Goal: Task Accomplishment & Management: Complete application form

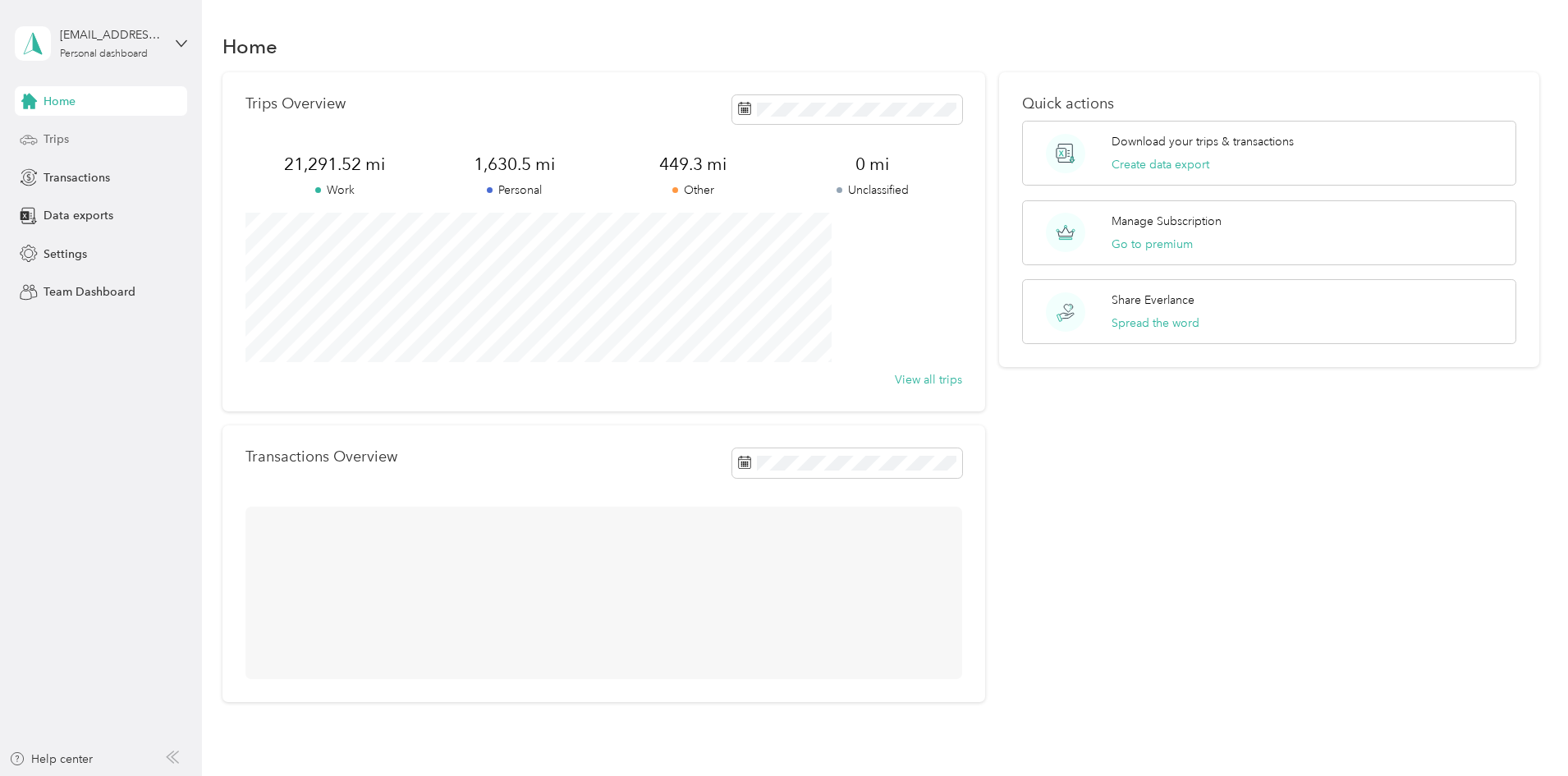
click at [46, 136] on span "Trips" at bounding box center [56, 139] width 25 height 17
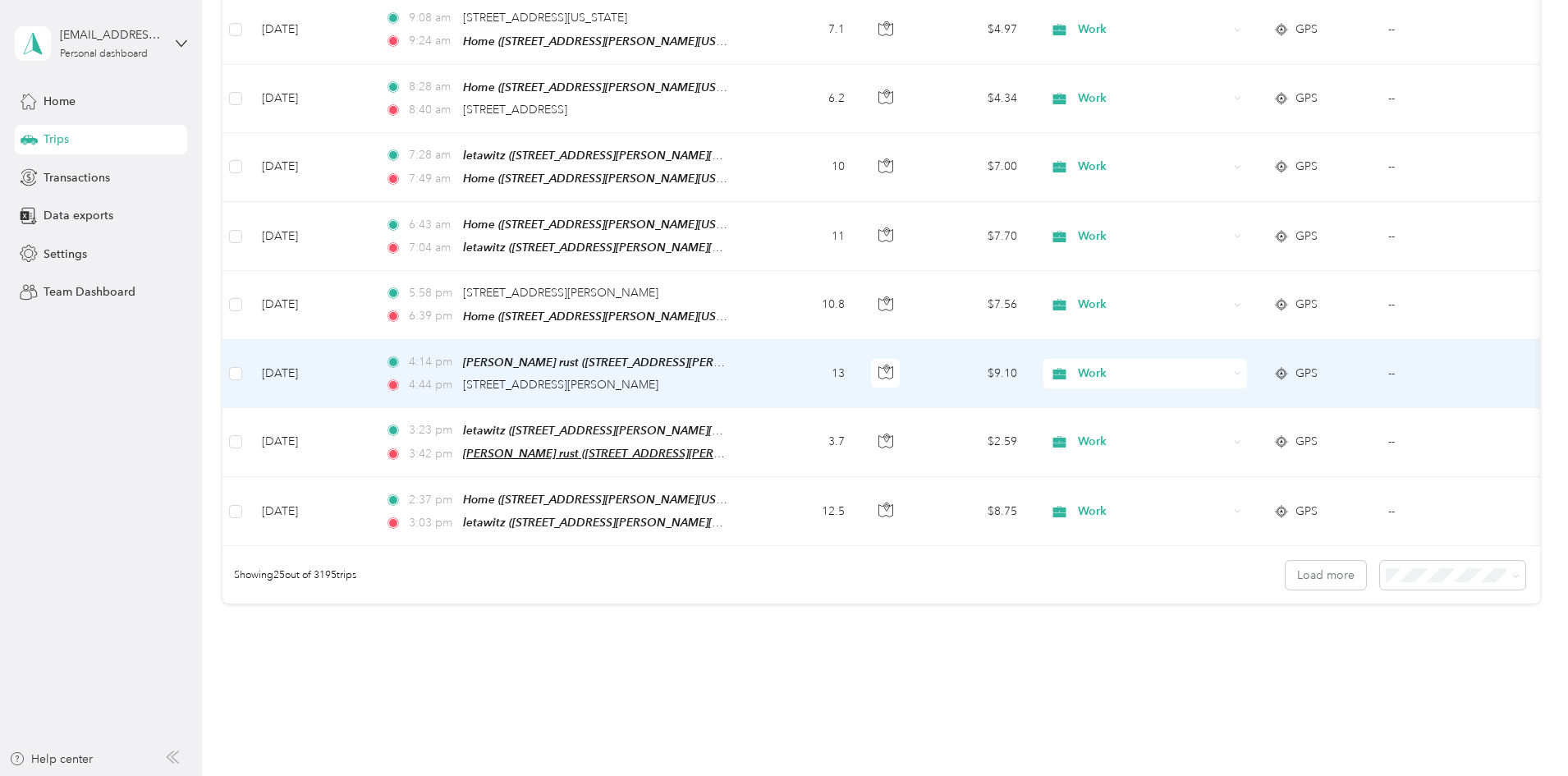
scroll to position [1487, 0]
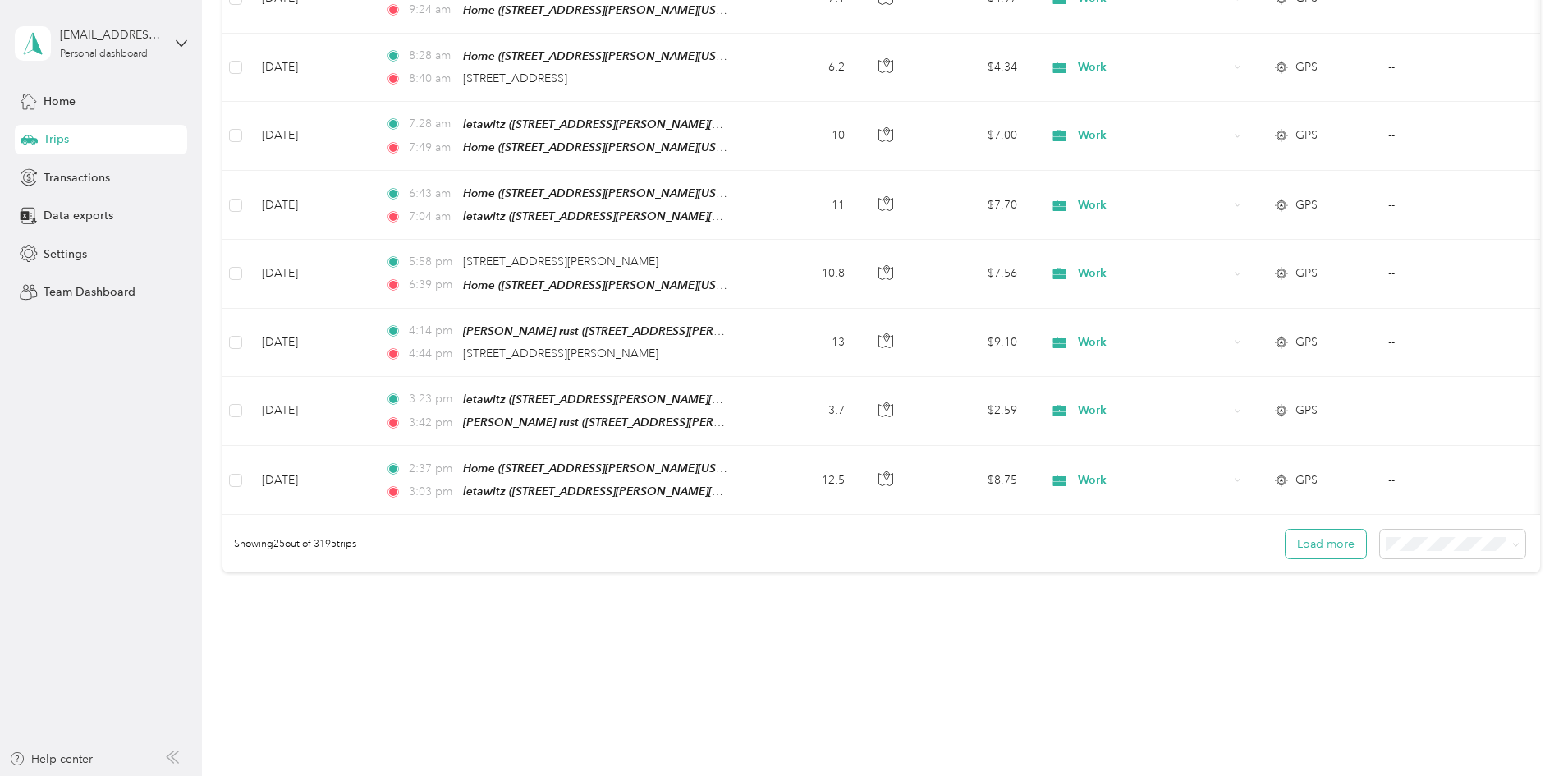
click at [1286, 530] on button "Load more" at bounding box center [1326, 544] width 80 height 29
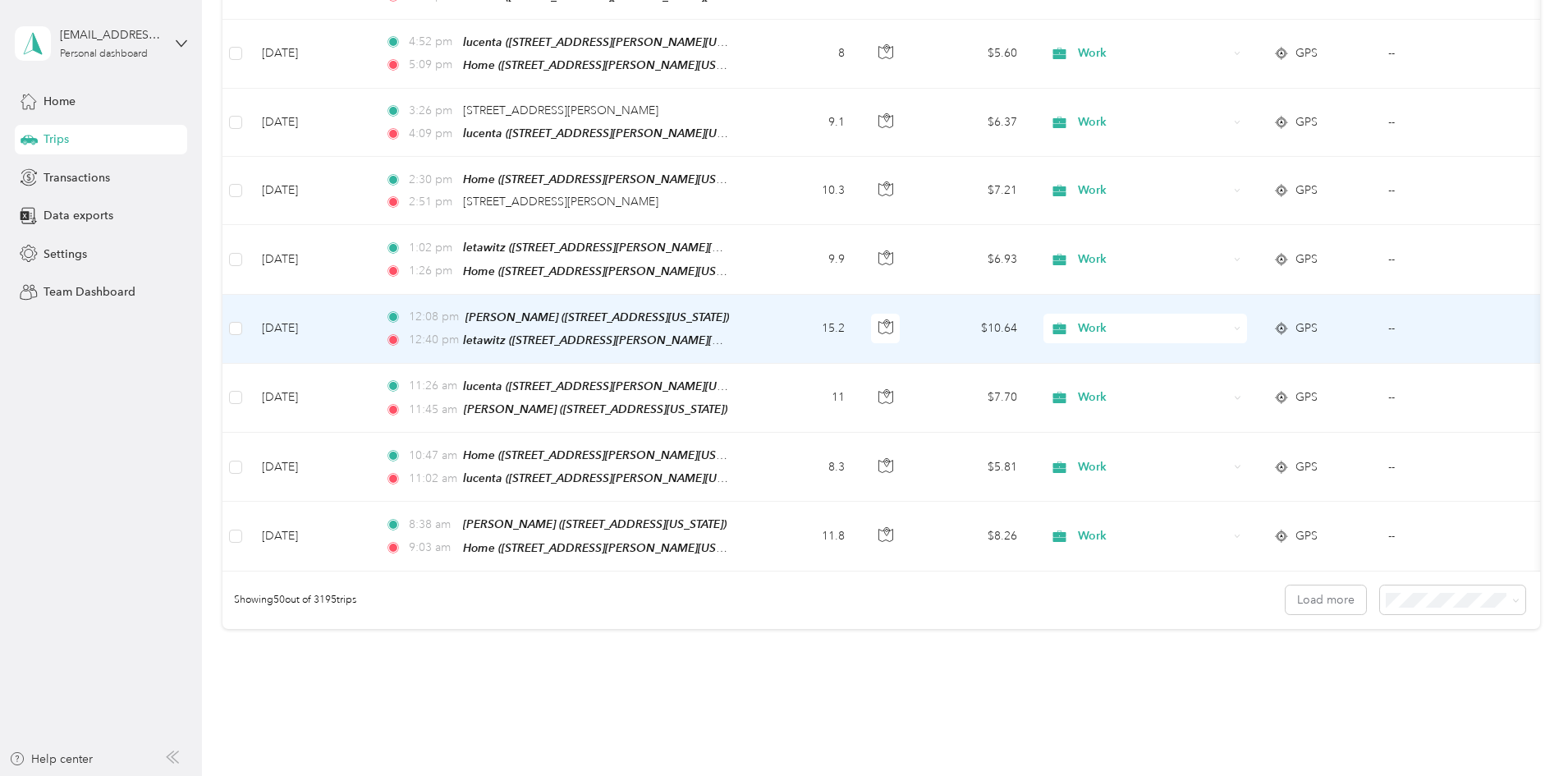
scroll to position [3176, 0]
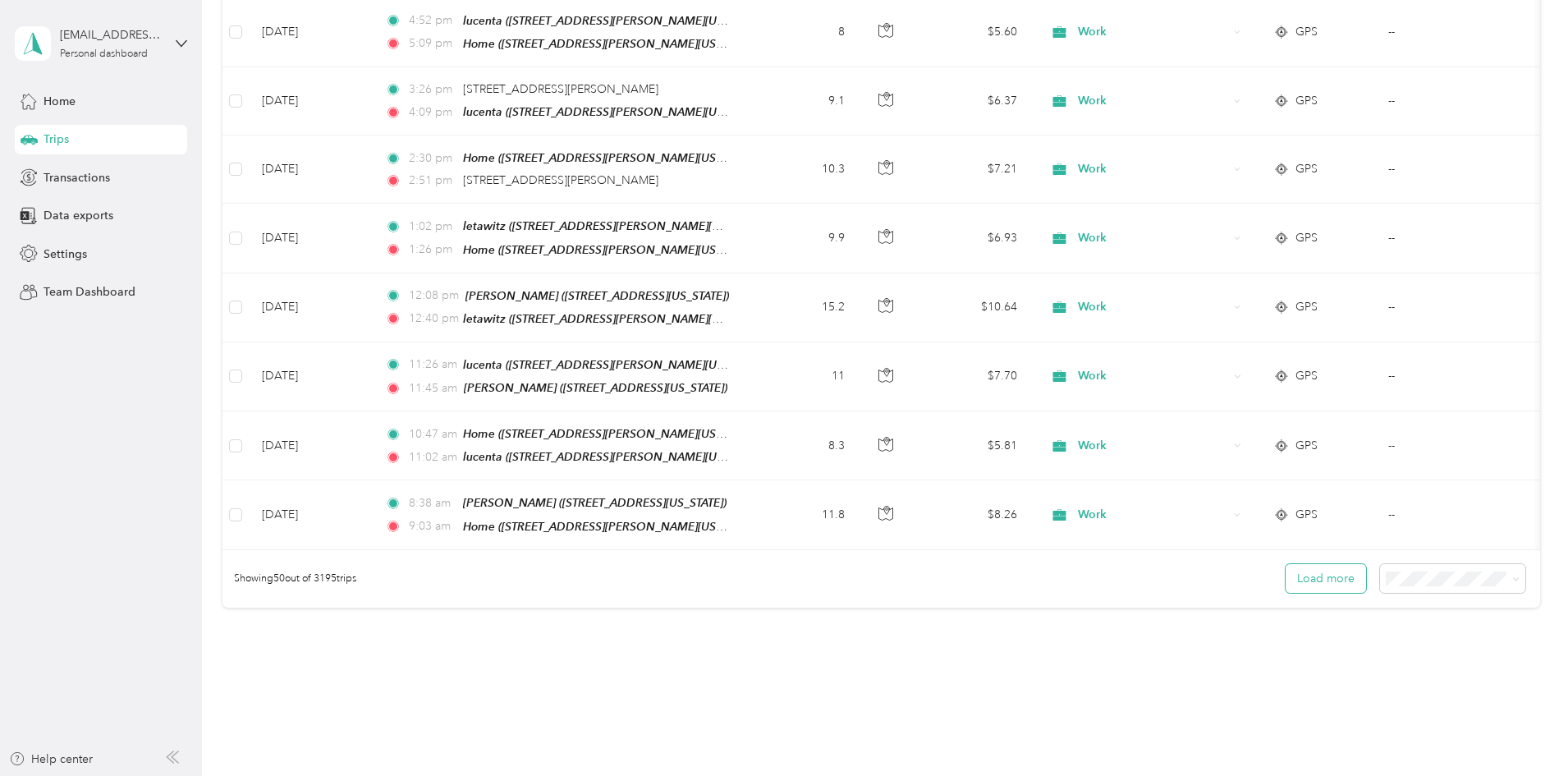
click at [1286, 564] on button "Load more" at bounding box center [1326, 578] width 80 height 29
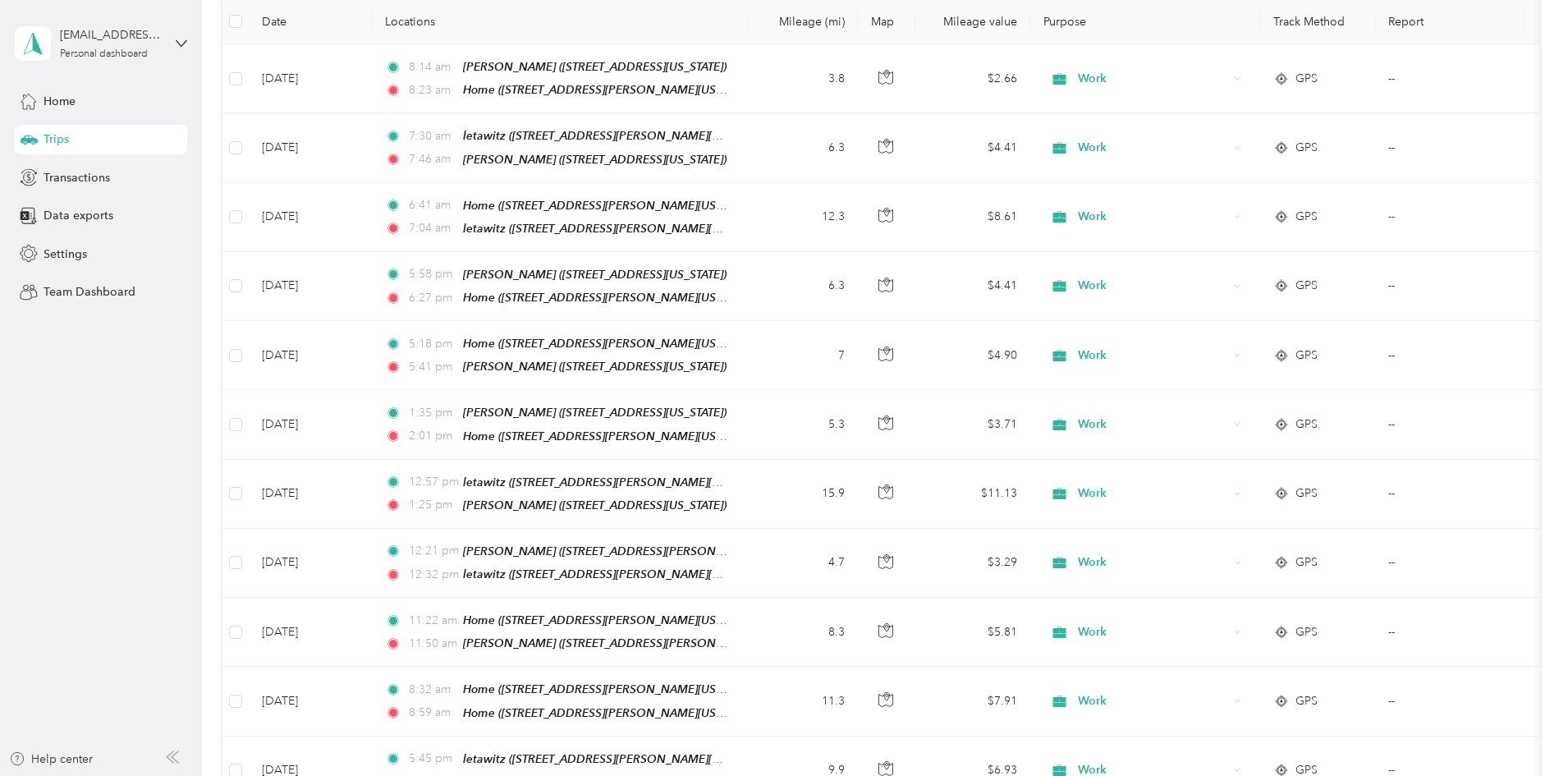
scroll to position [0, 0]
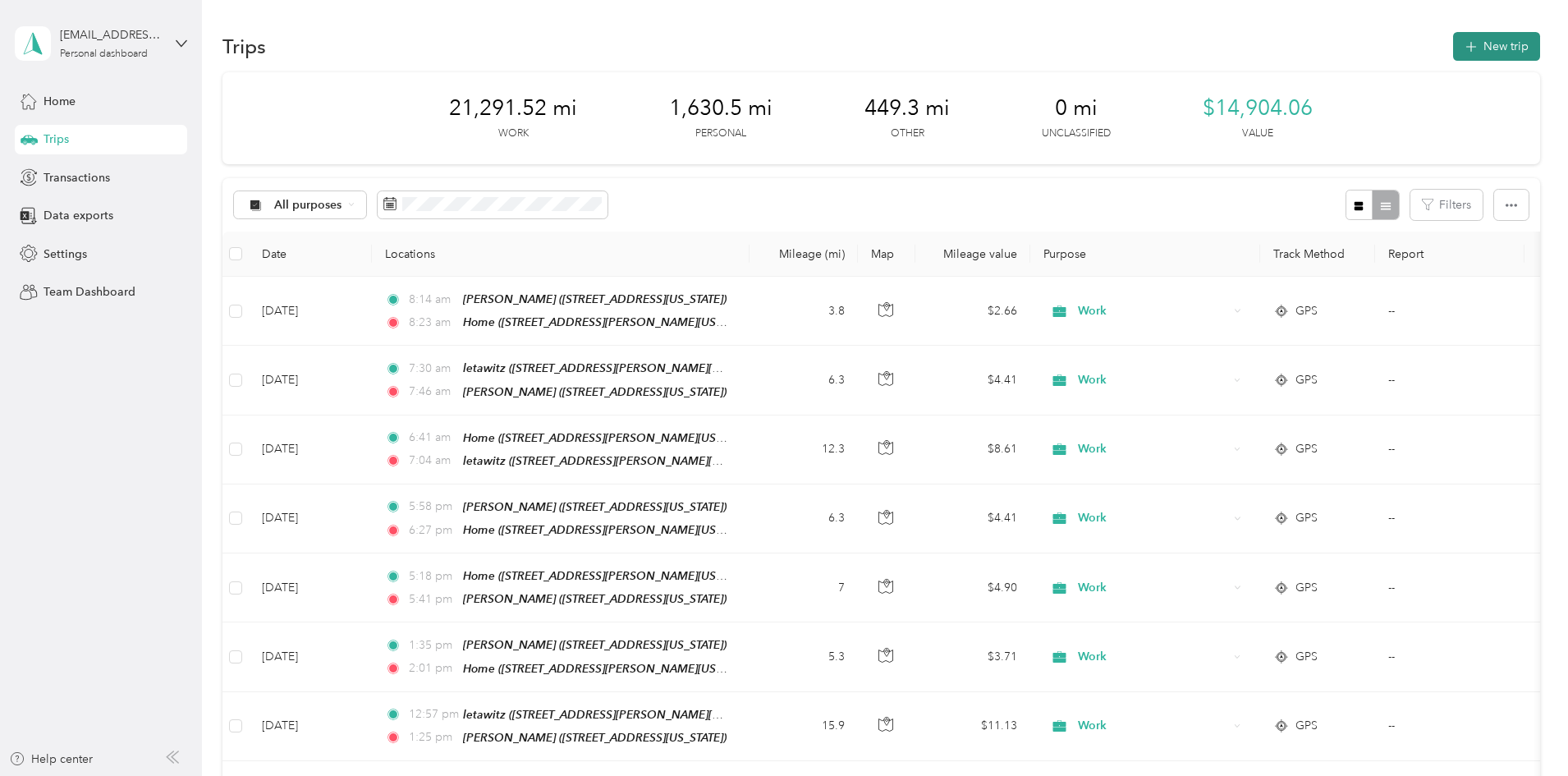
click at [1454, 42] on button "New trip" at bounding box center [1497, 46] width 87 height 29
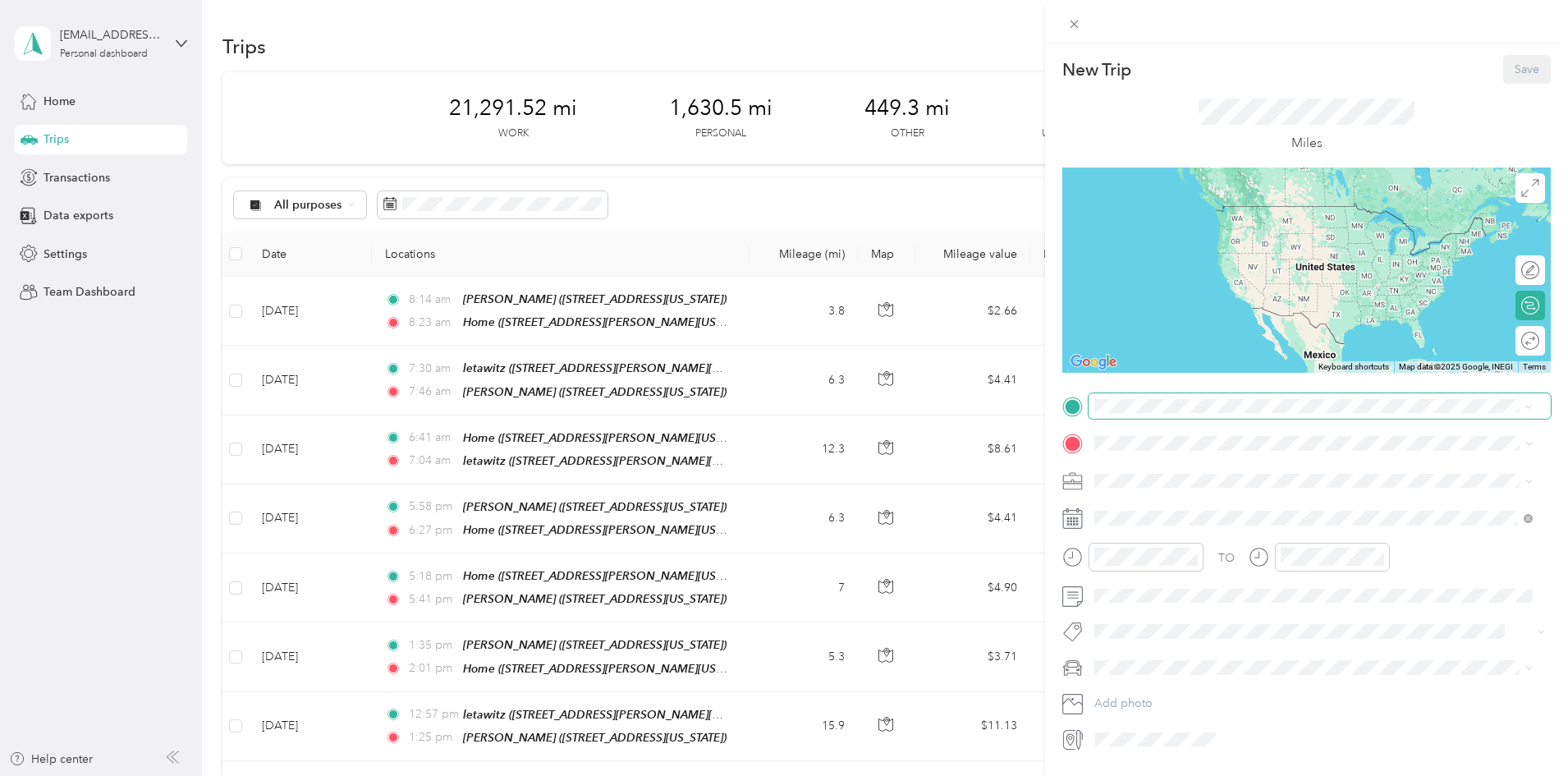
click at [1176, 398] on span at bounding box center [1320, 406] width 462 height 26
click at [1192, 478] on div "Home [STREET_ADDRESS][GEOGRAPHIC_DATA][PERSON_NAME], [US_STATE], [GEOGRAPHIC_DA…" at bounding box center [1326, 487] width 401 height 52
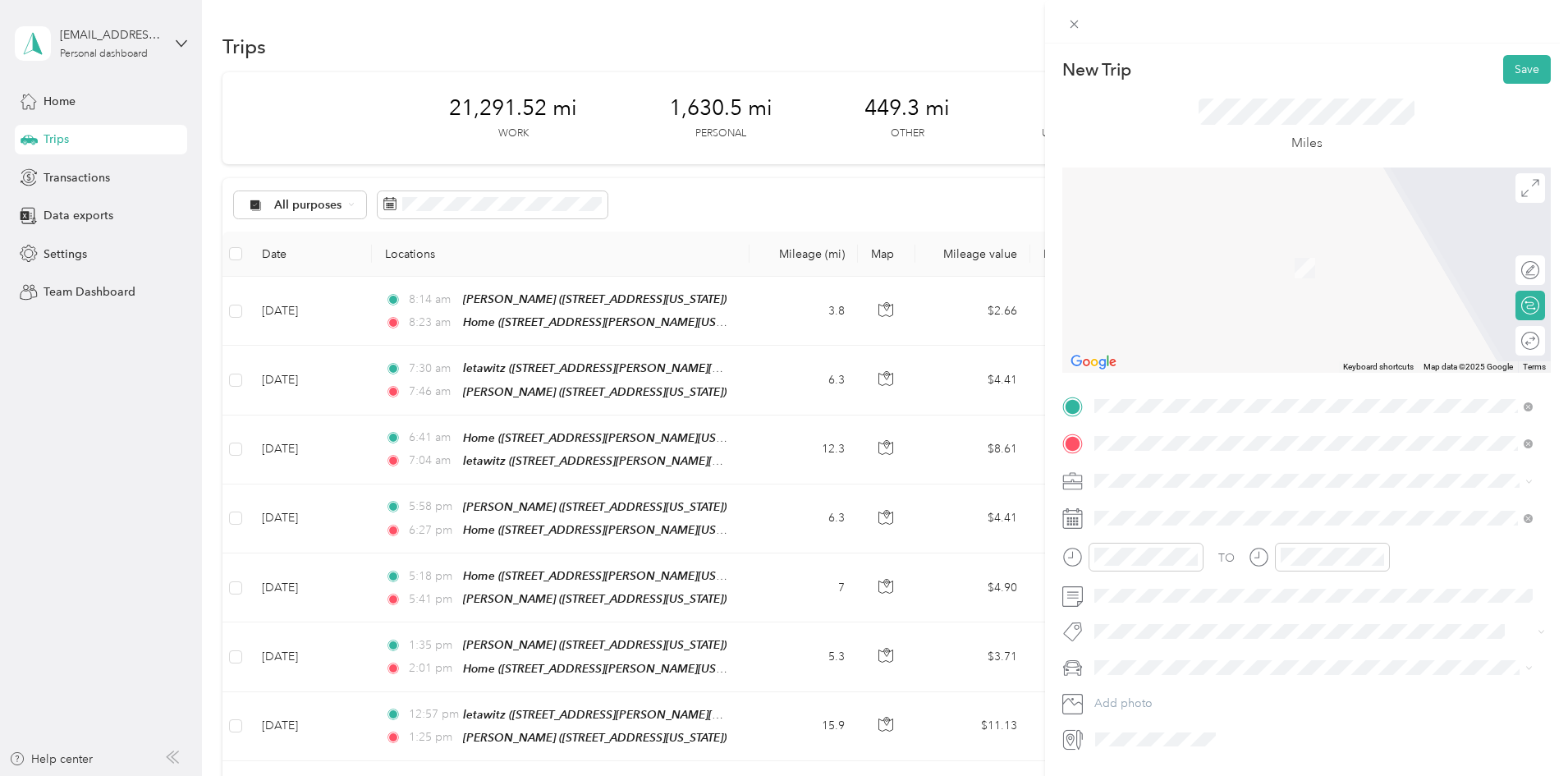
click at [1150, 679] on strong "[PERSON_NAME] huntergate" at bounding box center [1205, 681] width 159 height 15
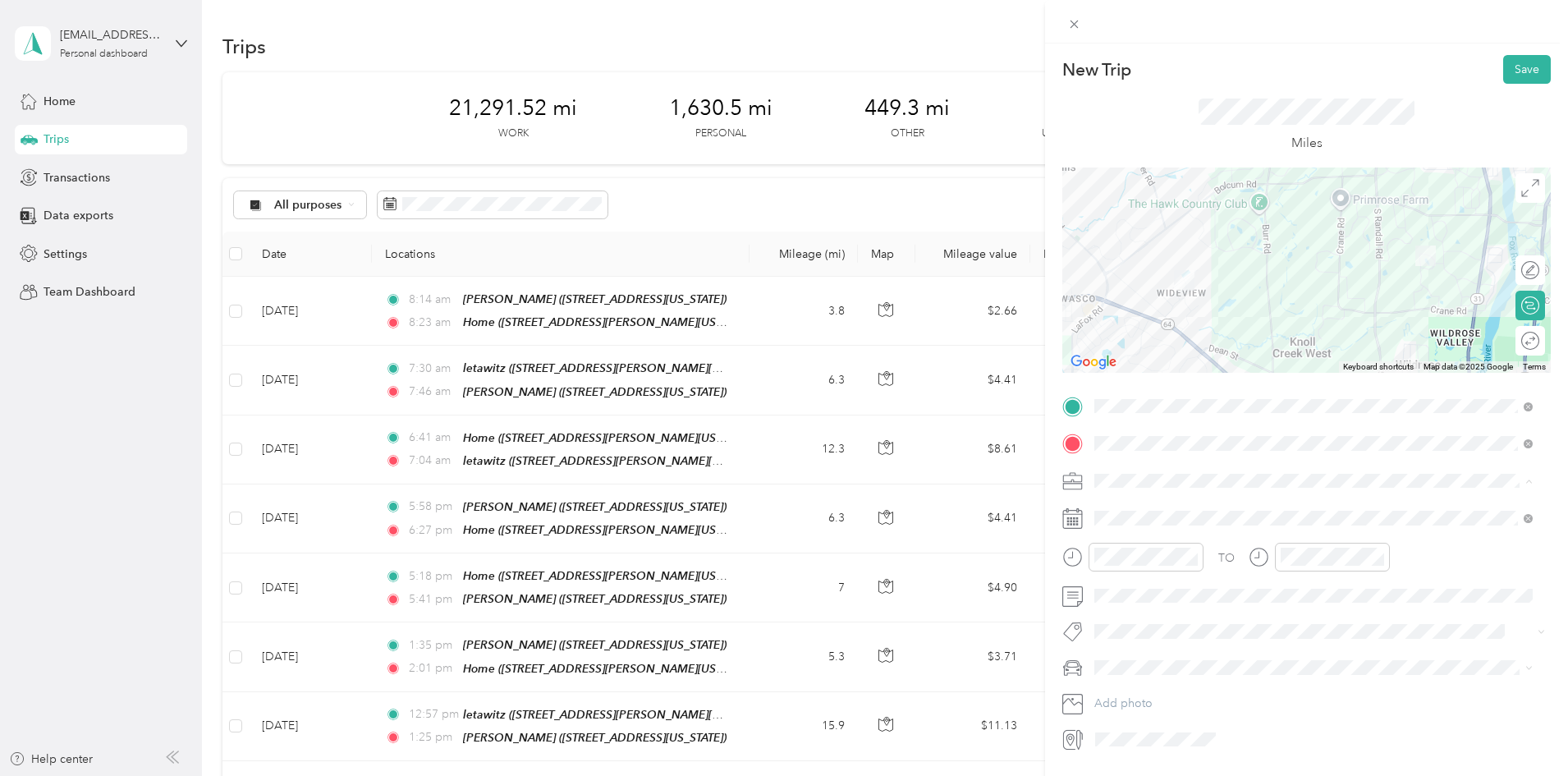
click at [1148, 507] on div "Work" at bounding box center [1313, 510] width 427 height 17
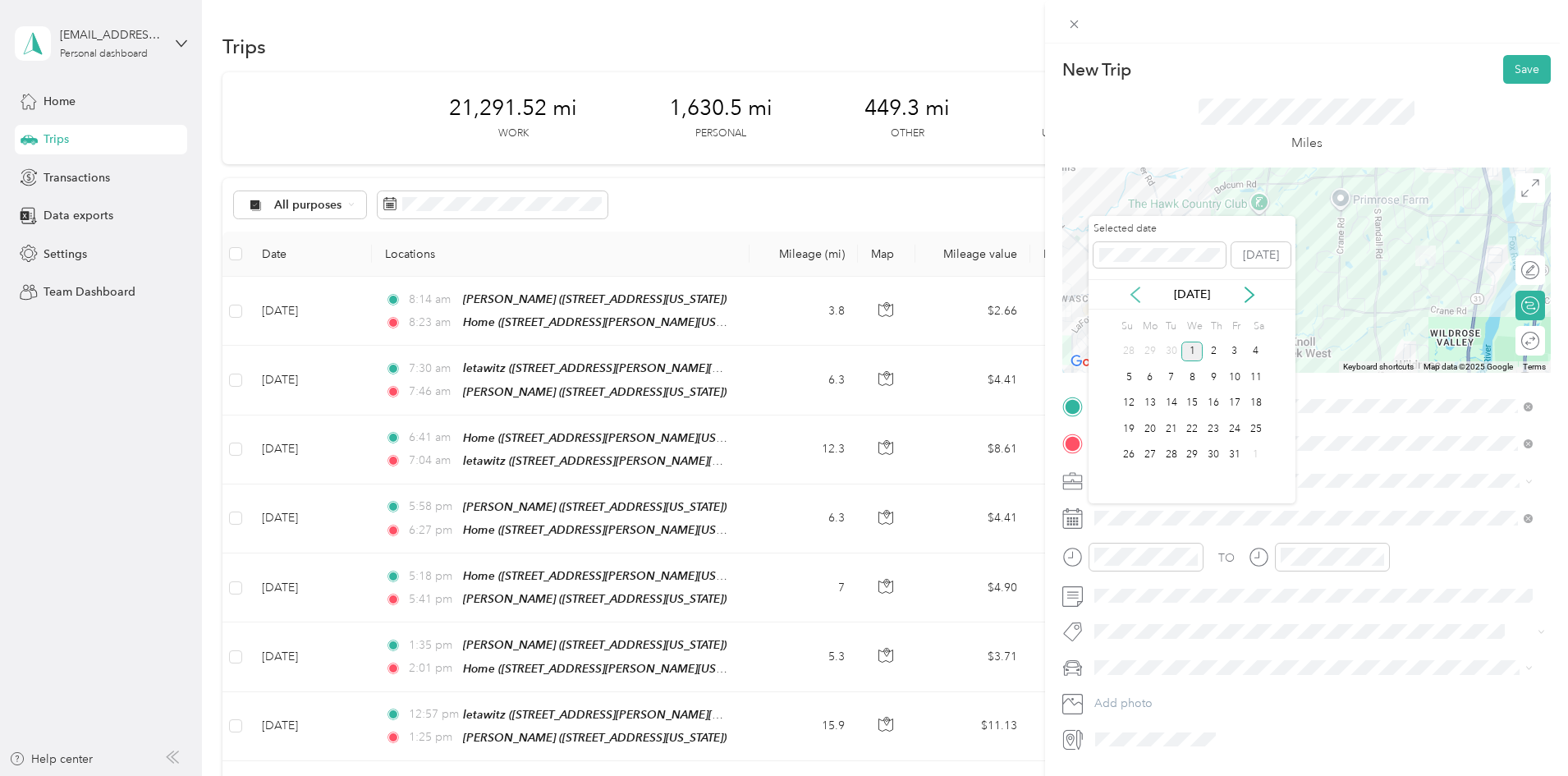
click at [1141, 292] on icon at bounding box center [1136, 295] width 16 height 16
click at [1176, 423] on div "23" at bounding box center [1171, 429] width 21 height 21
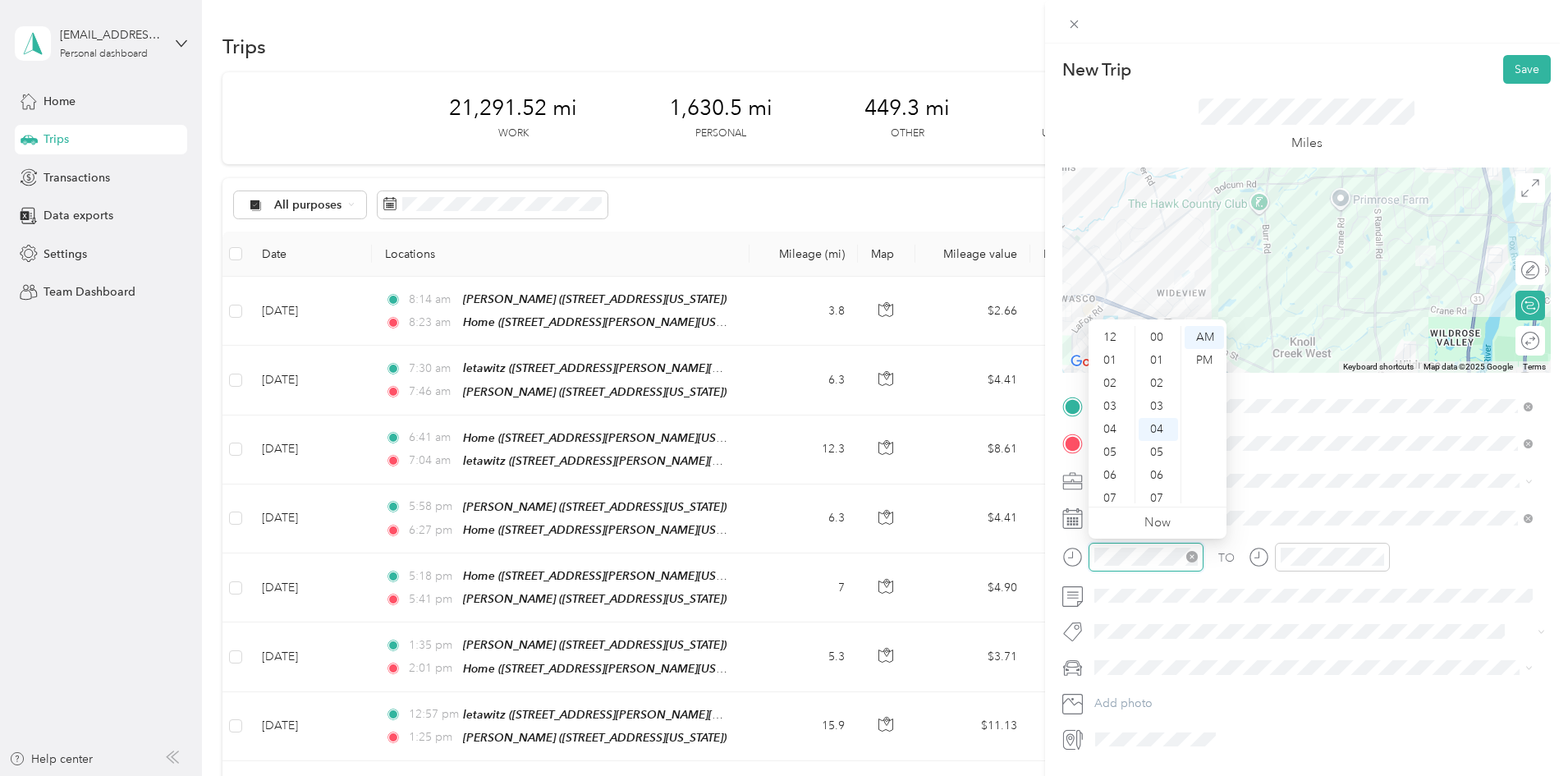
scroll to position [98, 0]
click at [1112, 467] on div "10" at bounding box center [1111, 469] width 39 height 23
click at [1161, 446] on div "50" at bounding box center [1159, 450] width 39 height 23
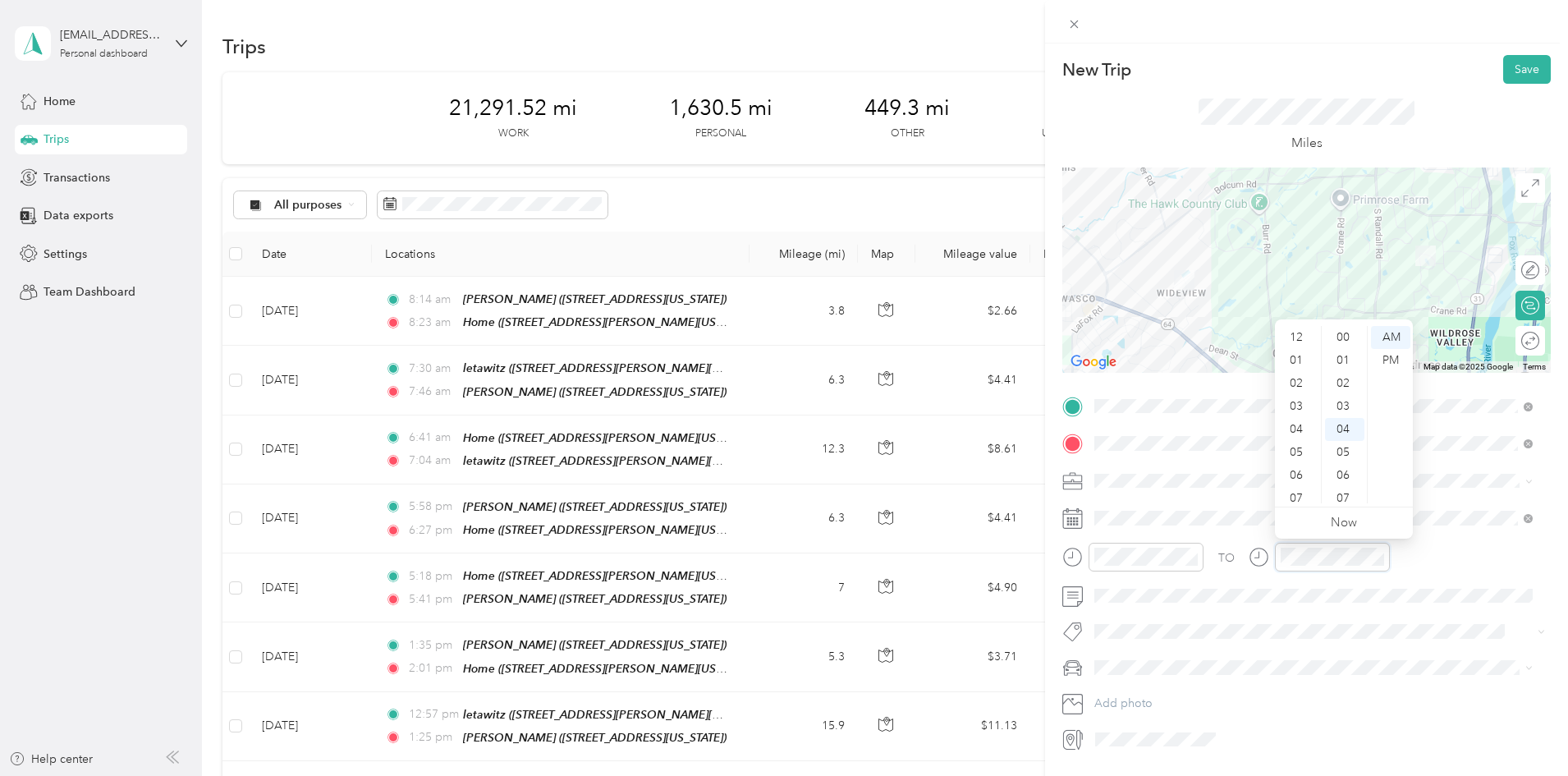
scroll to position [98, 0]
click at [1297, 488] on div "11" at bounding box center [1298, 493] width 39 height 23
click at [1345, 333] on div "00" at bounding box center [1345, 338] width 39 height 23
click at [1394, 339] on div "AM" at bounding box center [1391, 338] width 39 height 23
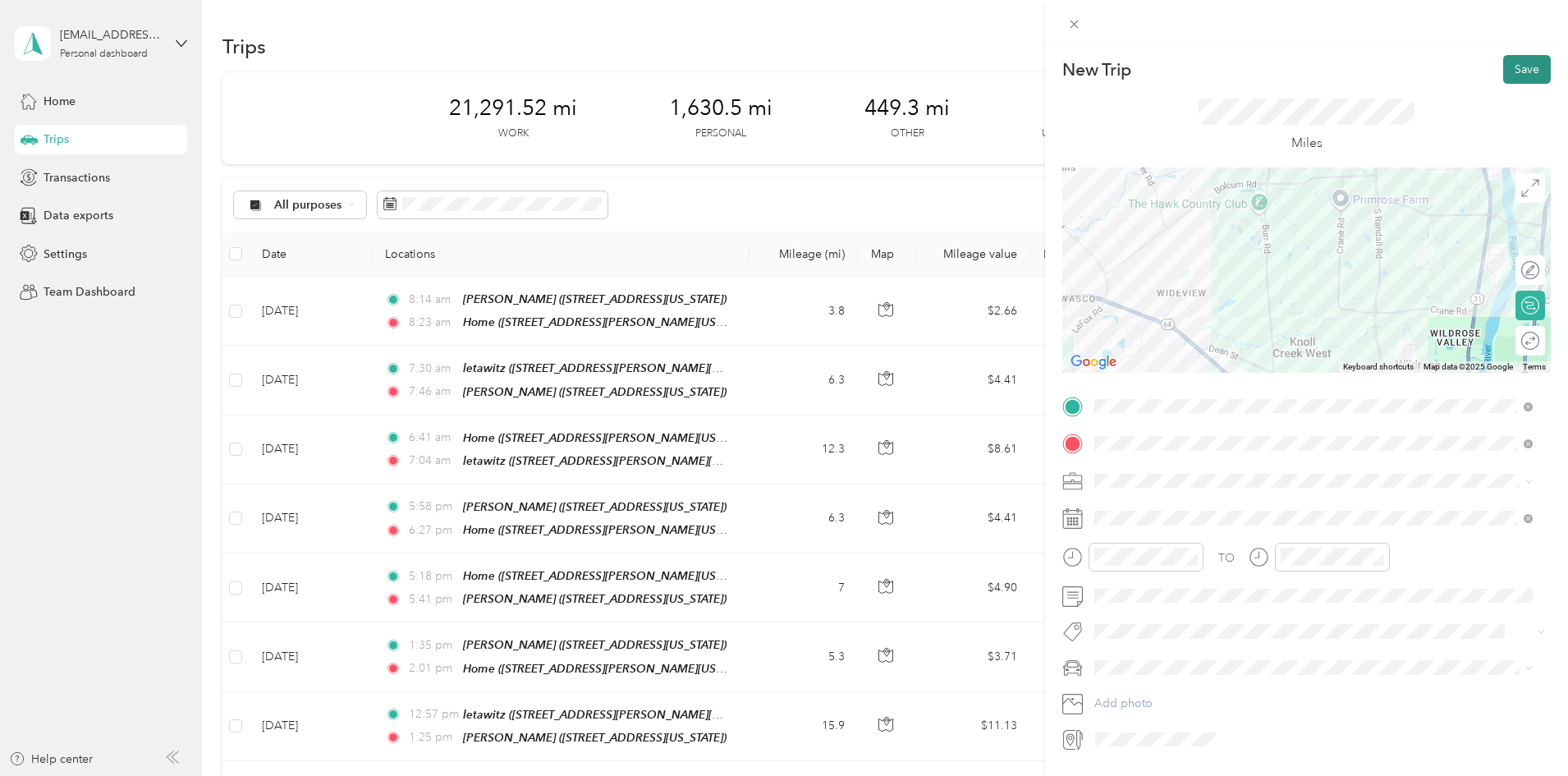
click at [1515, 72] on button "Save" at bounding box center [1527, 70] width 47 height 29
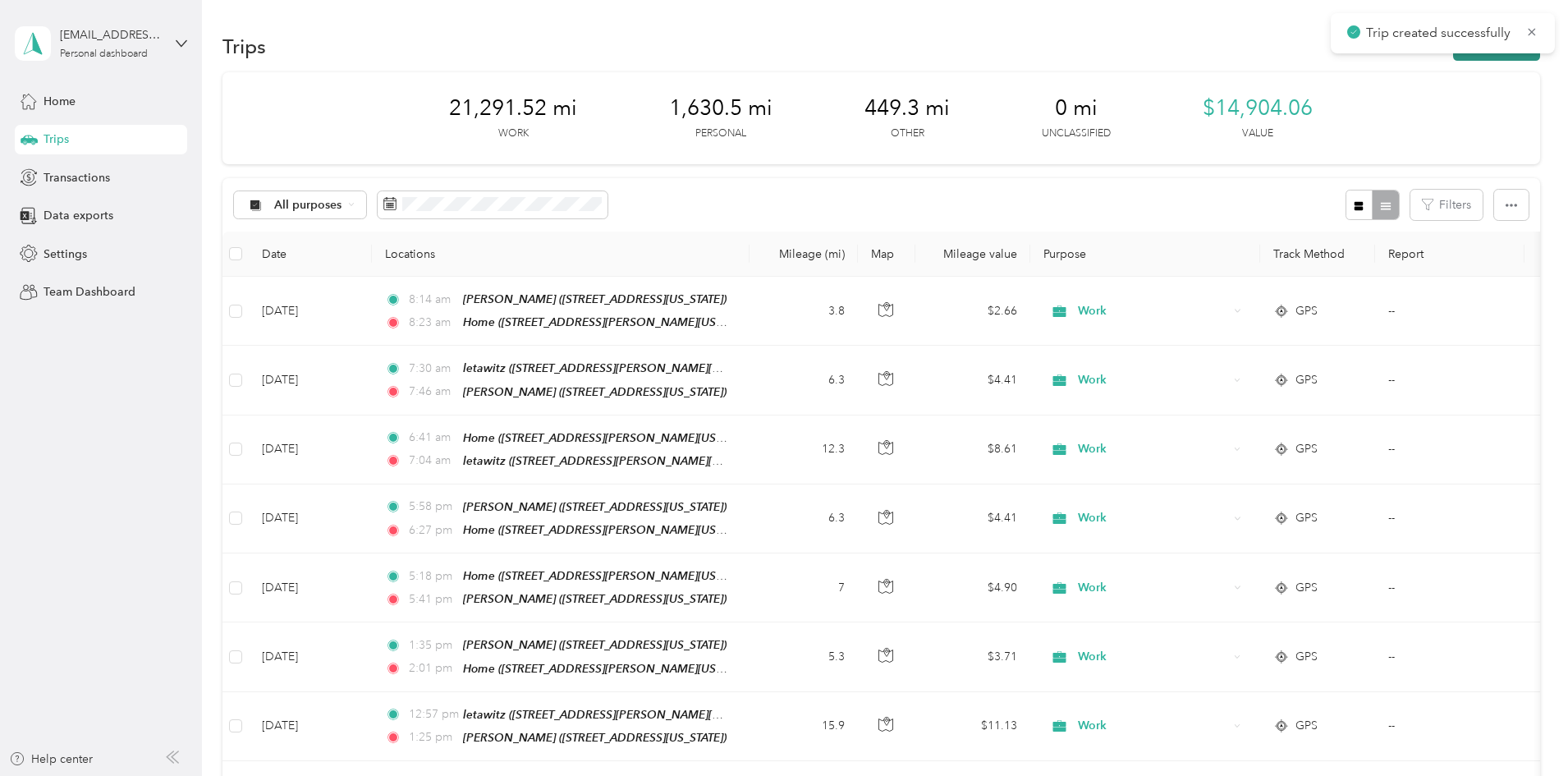
click at [1454, 55] on button "New trip" at bounding box center [1497, 46] width 87 height 29
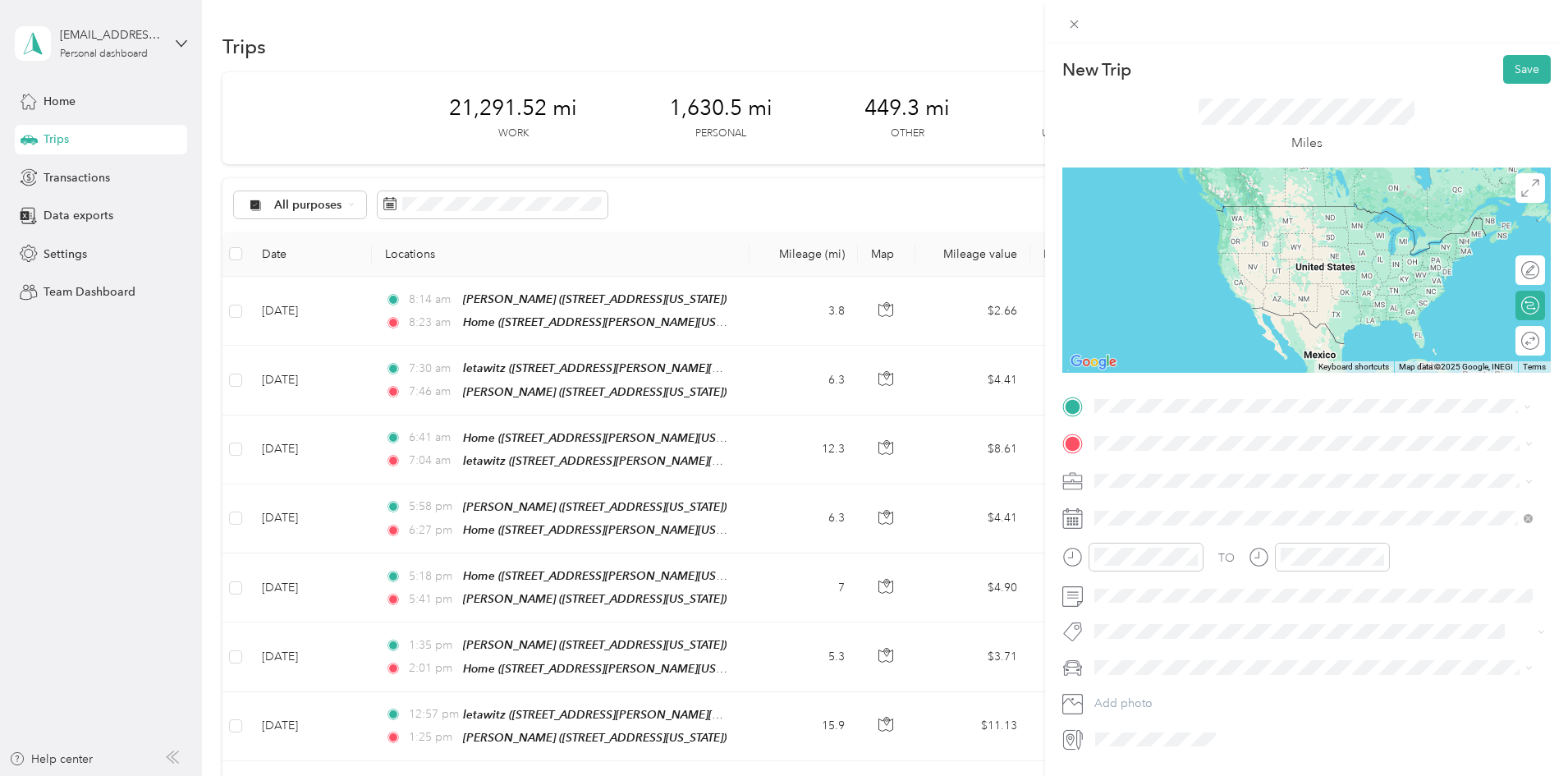
click at [1205, 634] on div "[PERSON_NAME] huntergate [STREET_ADDRESS][PERSON_NAME][US_STATE]" at bounding box center [1313, 654] width 427 height 40
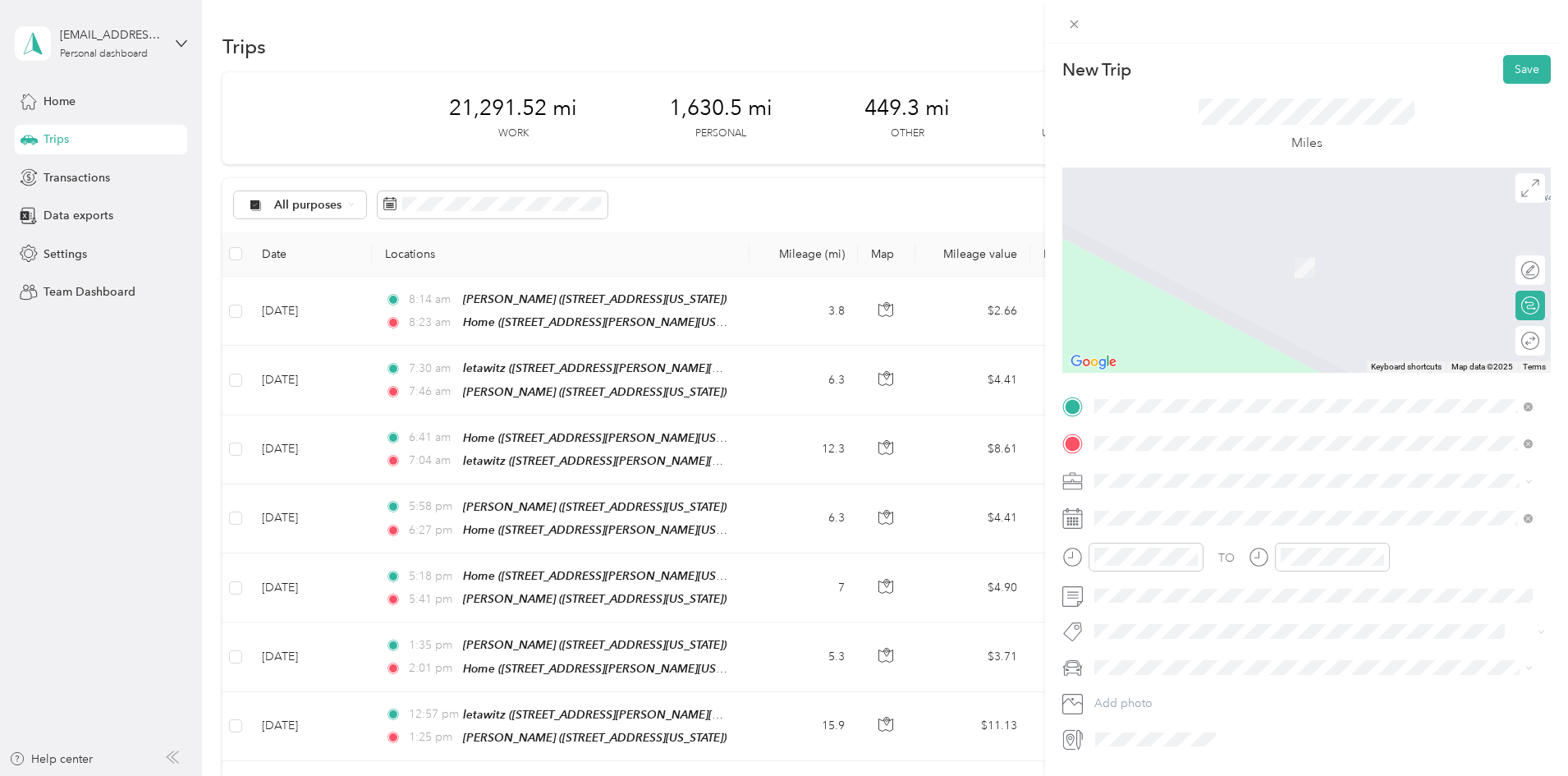
click at [1167, 514] on div "lucenta [STREET_ADDRESS][PERSON_NAME][US_STATE]" at bounding box center [1254, 519] width 256 height 35
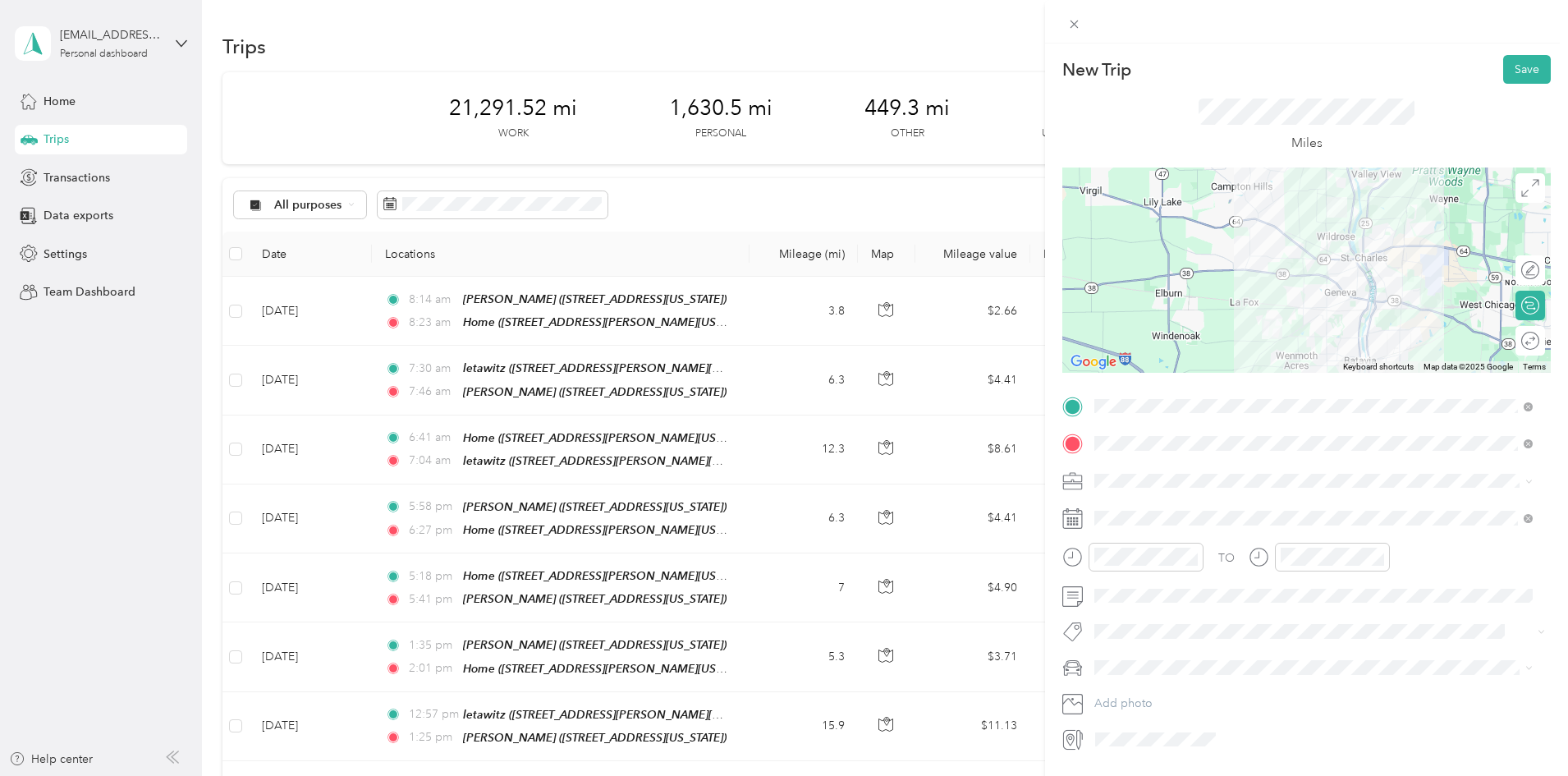
click at [1142, 472] on span at bounding box center [1320, 481] width 462 height 26
click at [1158, 511] on div "Work" at bounding box center [1313, 510] width 427 height 17
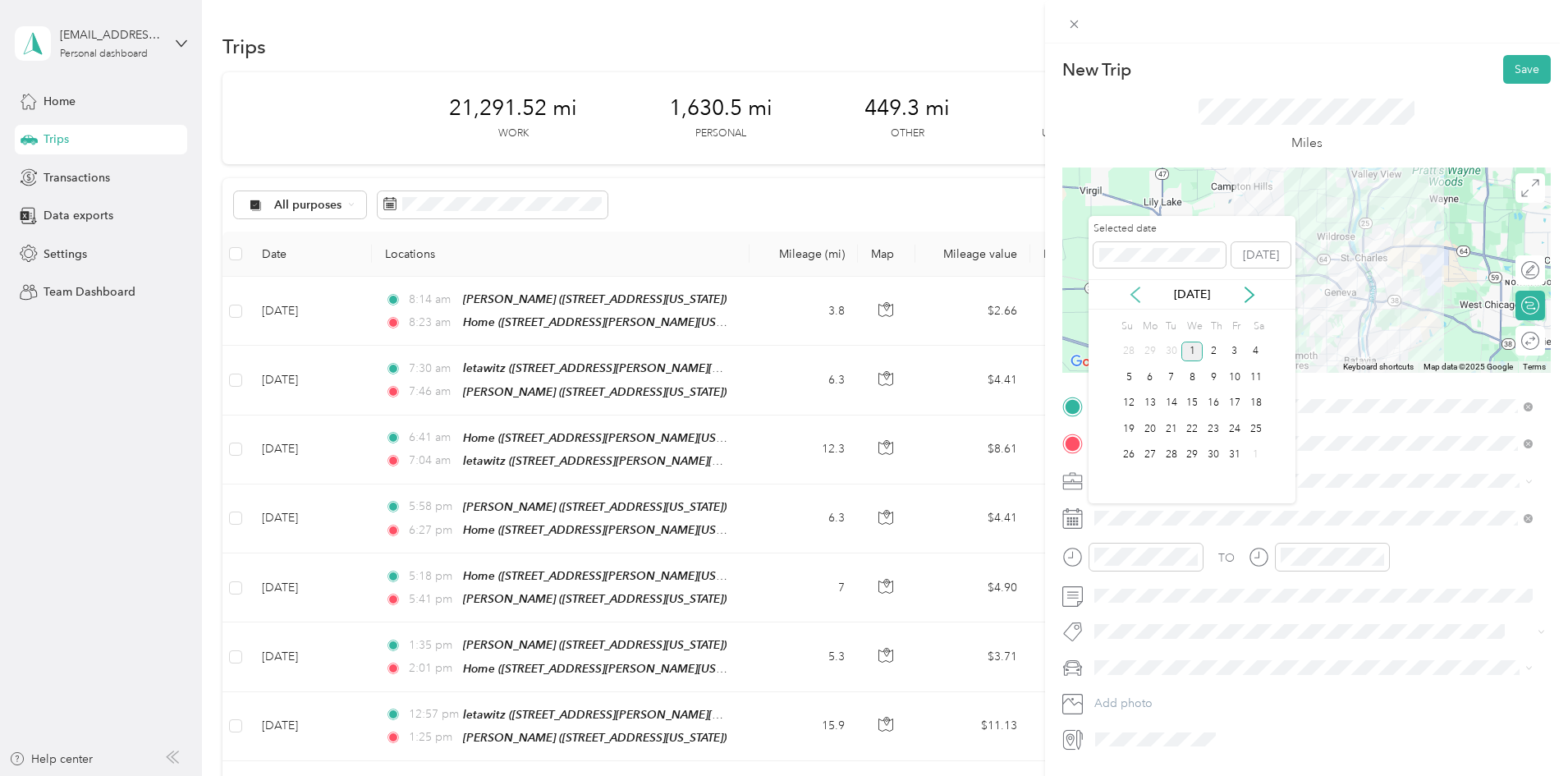
click at [1135, 297] on icon at bounding box center [1135, 295] width 8 height 15
click at [1175, 429] on div "23" at bounding box center [1171, 429] width 21 height 21
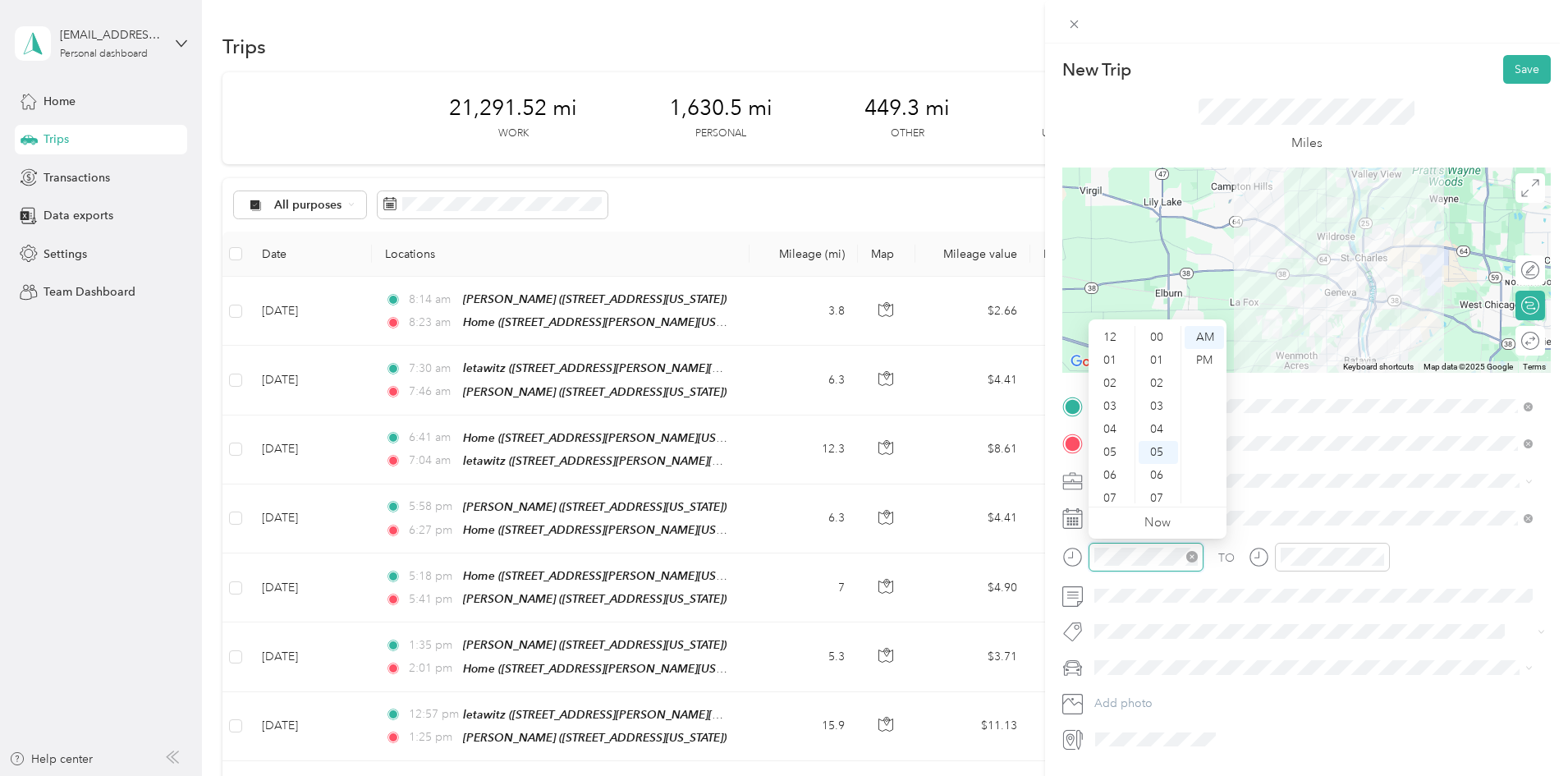
scroll to position [98, 0]
click at [1111, 492] on div "11" at bounding box center [1111, 493] width 39 height 23
click at [1150, 415] on div "30" at bounding box center [1159, 420] width 39 height 23
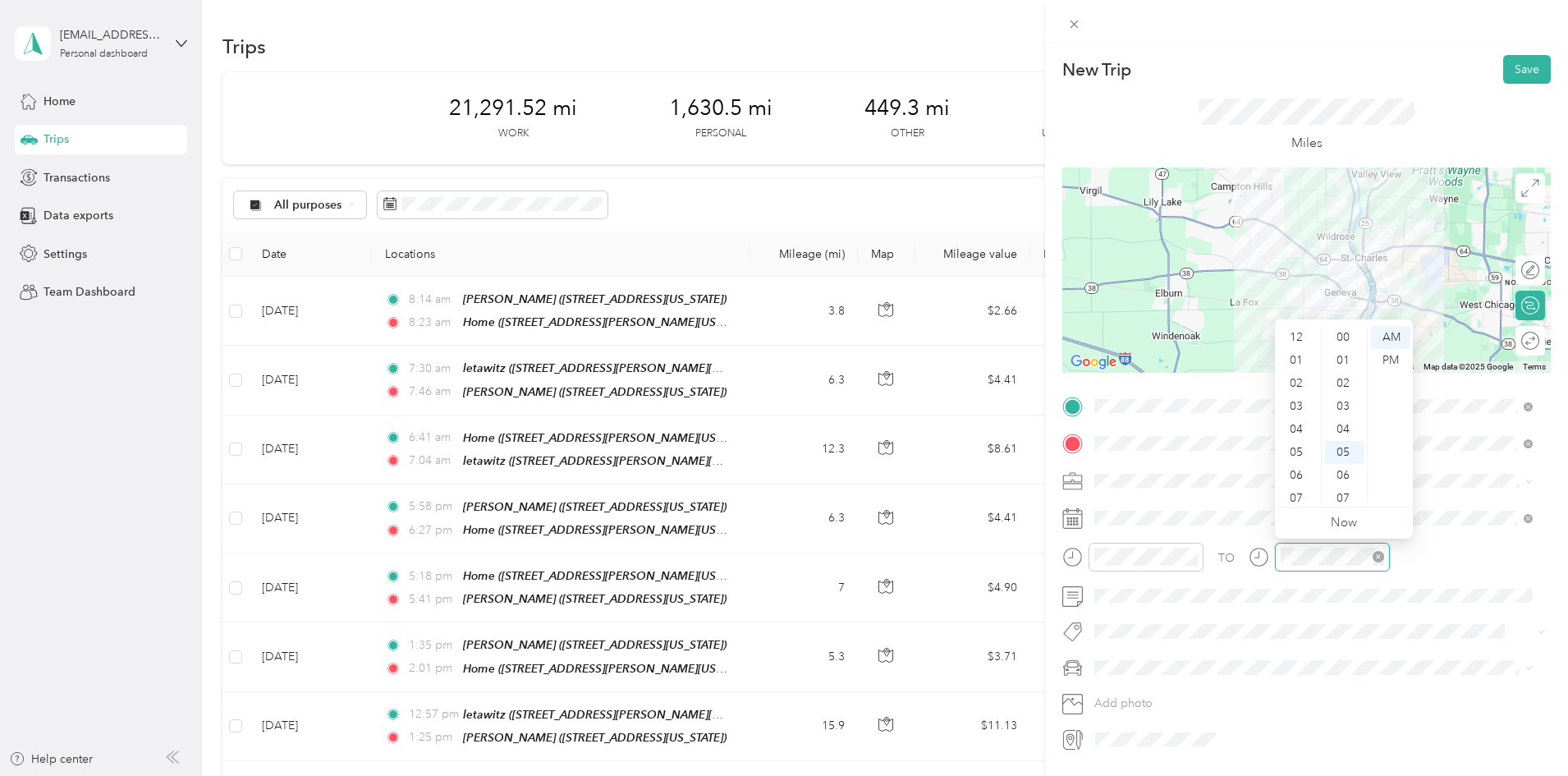
scroll to position [98, 0]
drag, startPoint x: 1302, startPoint y: 484, endPoint x: 1319, endPoint y: 477, distance: 18.4
click at [1302, 484] on div "11" at bounding box center [1298, 493] width 39 height 23
click at [1344, 396] on div "40" at bounding box center [1345, 403] width 39 height 23
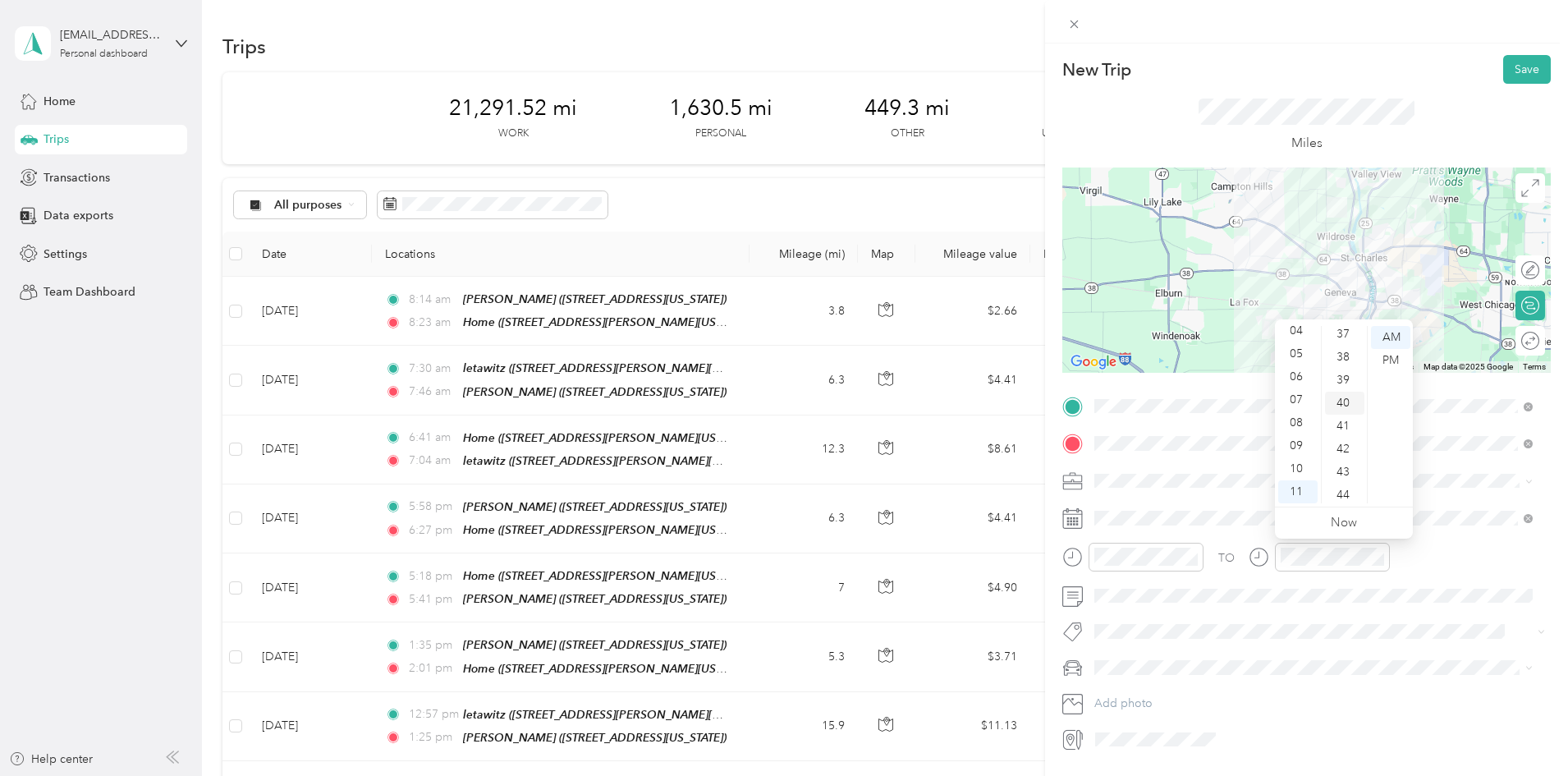
scroll to position [920, 0]
click at [1507, 66] on button "Save" at bounding box center [1527, 70] width 47 height 29
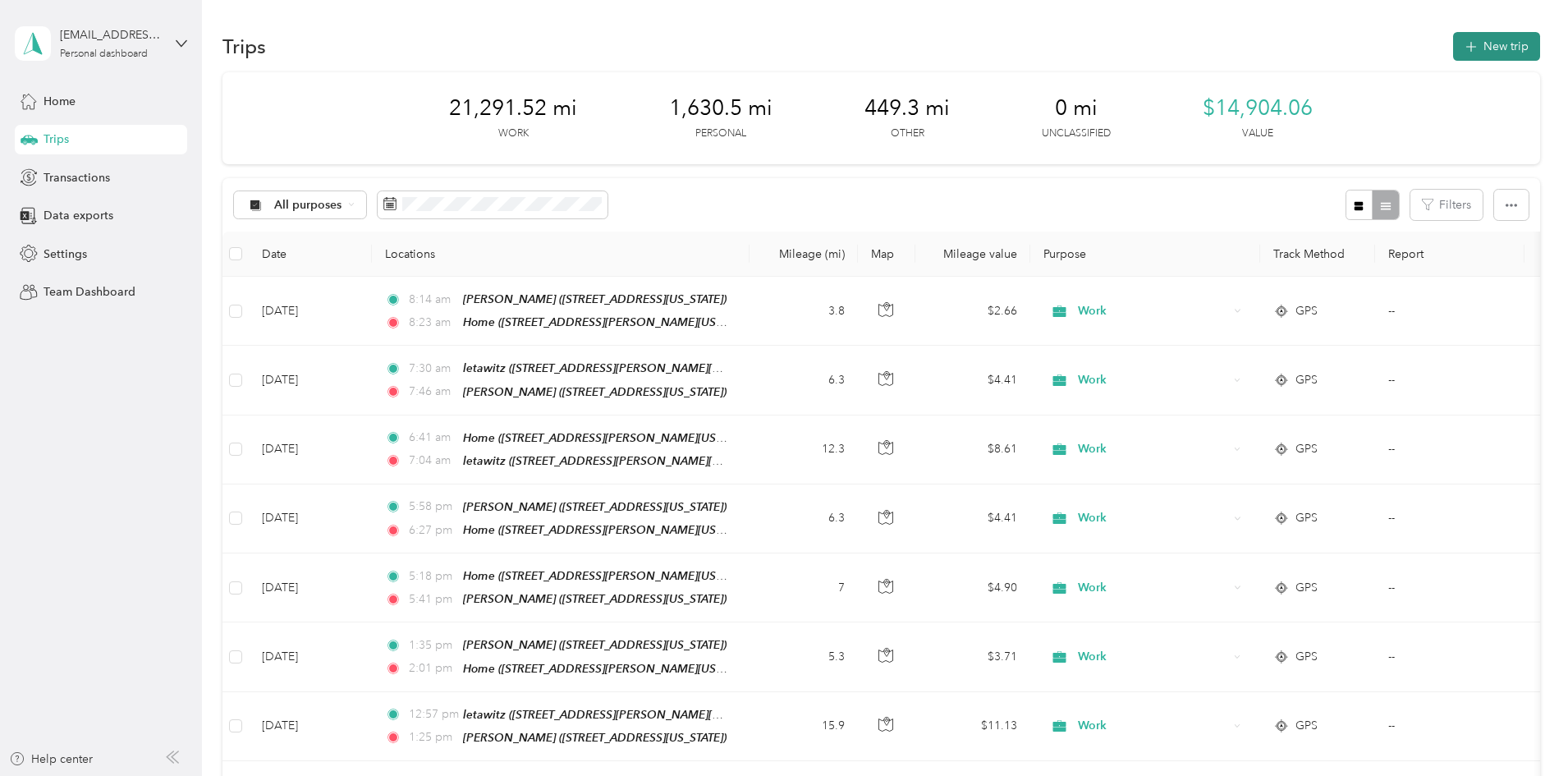
click at [1454, 41] on button "New trip" at bounding box center [1497, 46] width 87 height 29
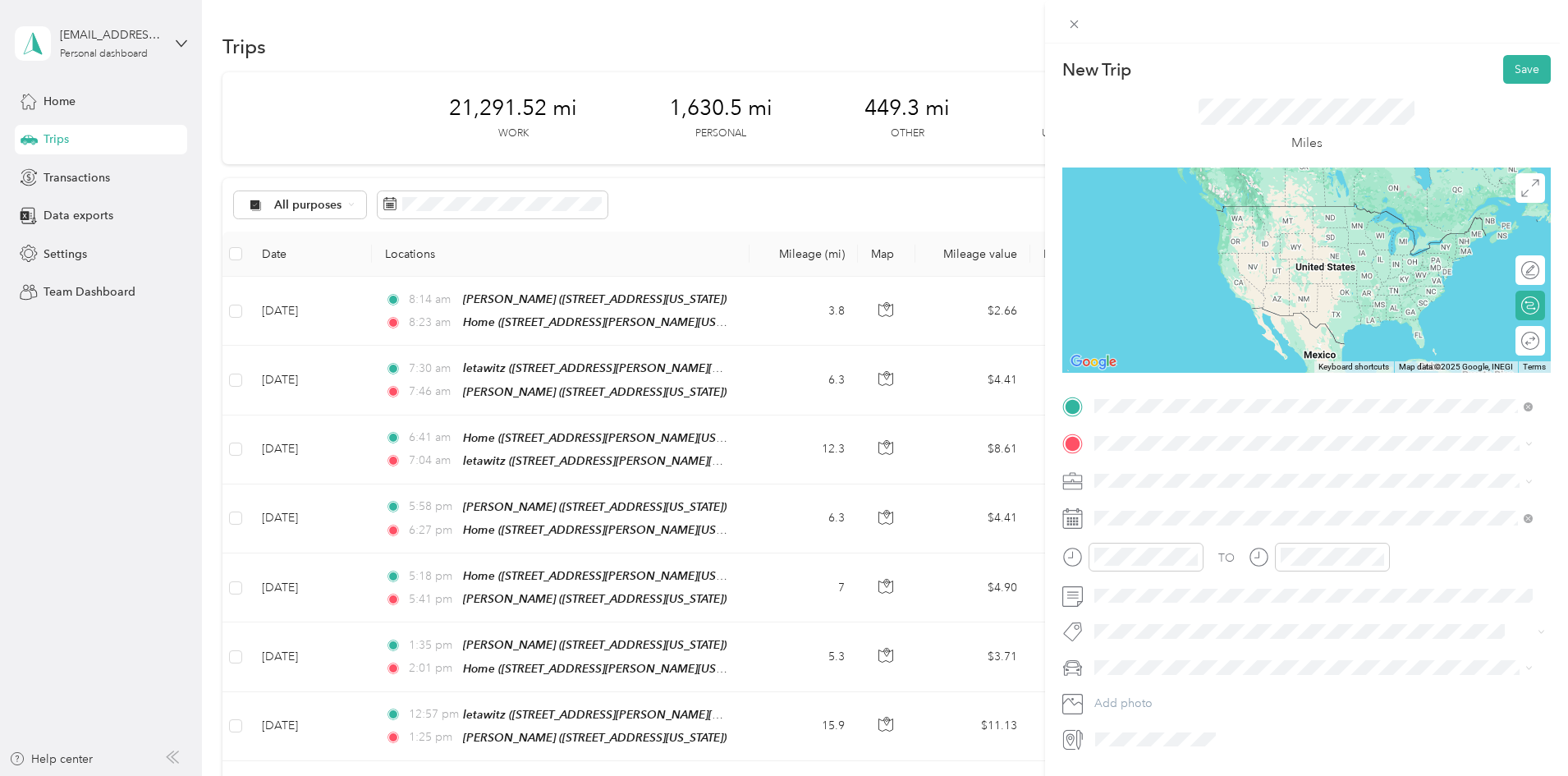
click at [1181, 477] on div "lucenta [STREET_ADDRESS][PERSON_NAME][US_STATE]" at bounding box center [1254, 481] width 256 height 35
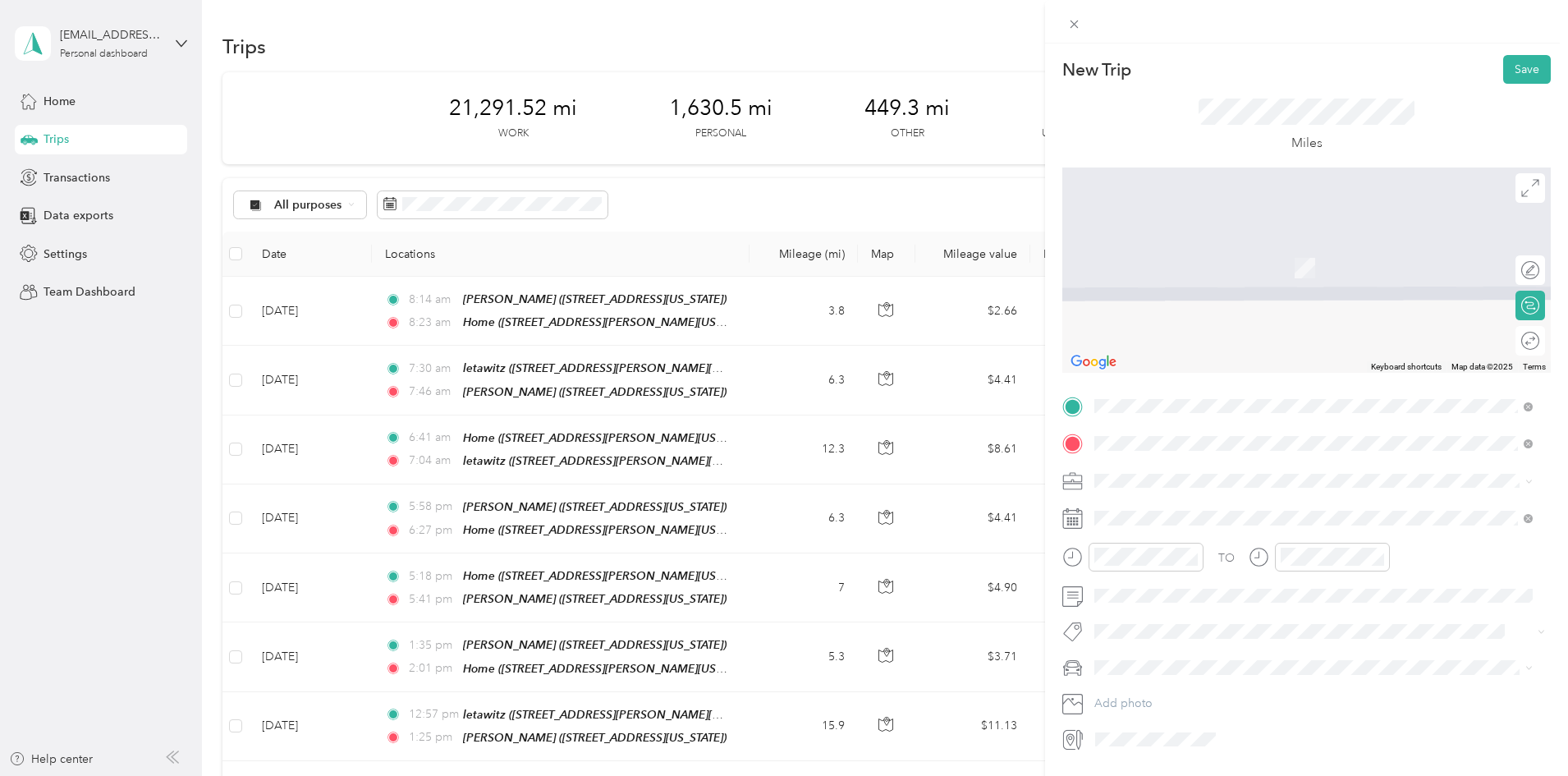
click at [1145, 507] on strong "letawitz" at bounding box center [1147, 509] width 43 height 15
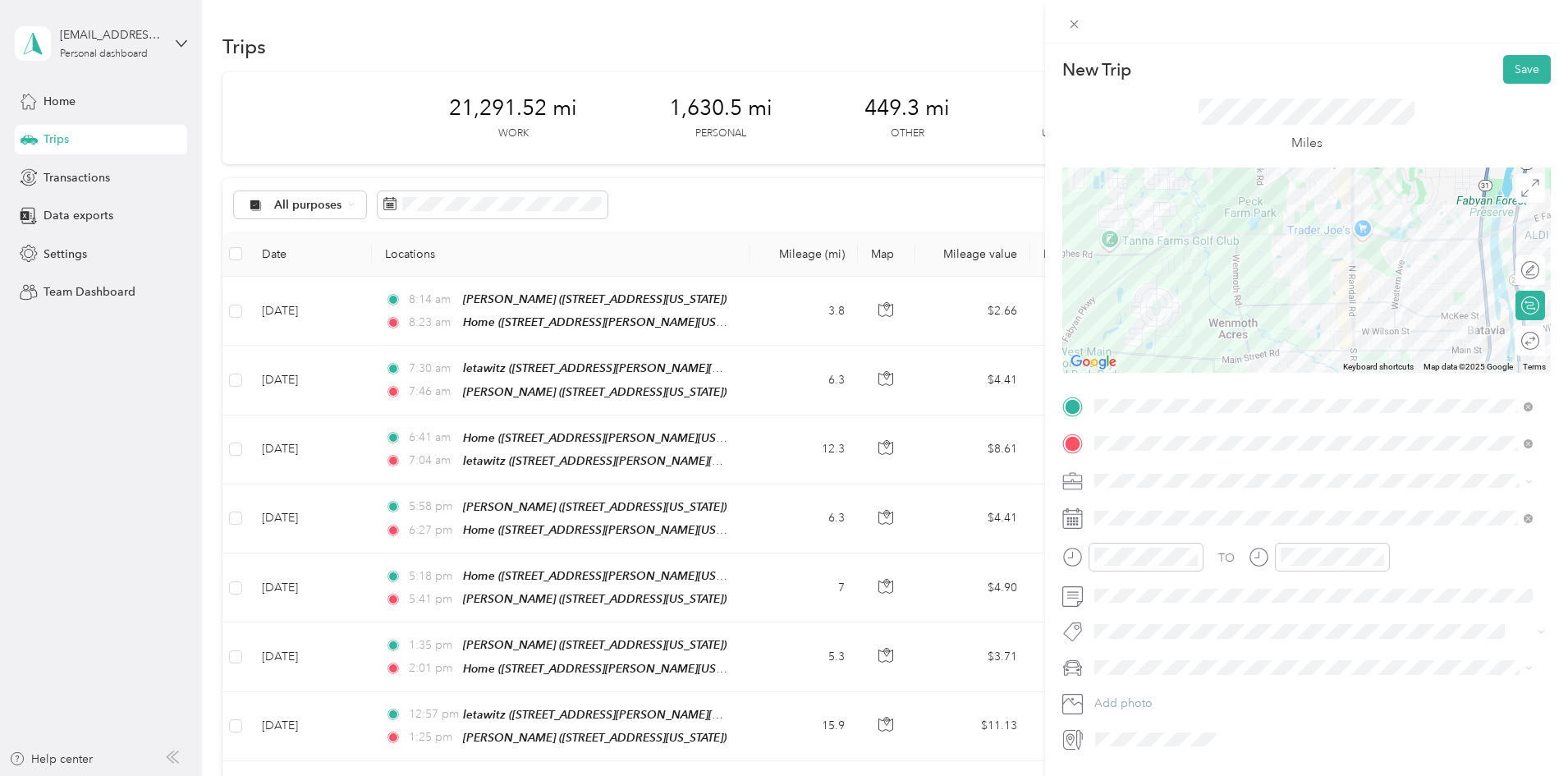
click at [1138, 505] on div "Work" at bounding box center [1313, 510] width 427 height 17
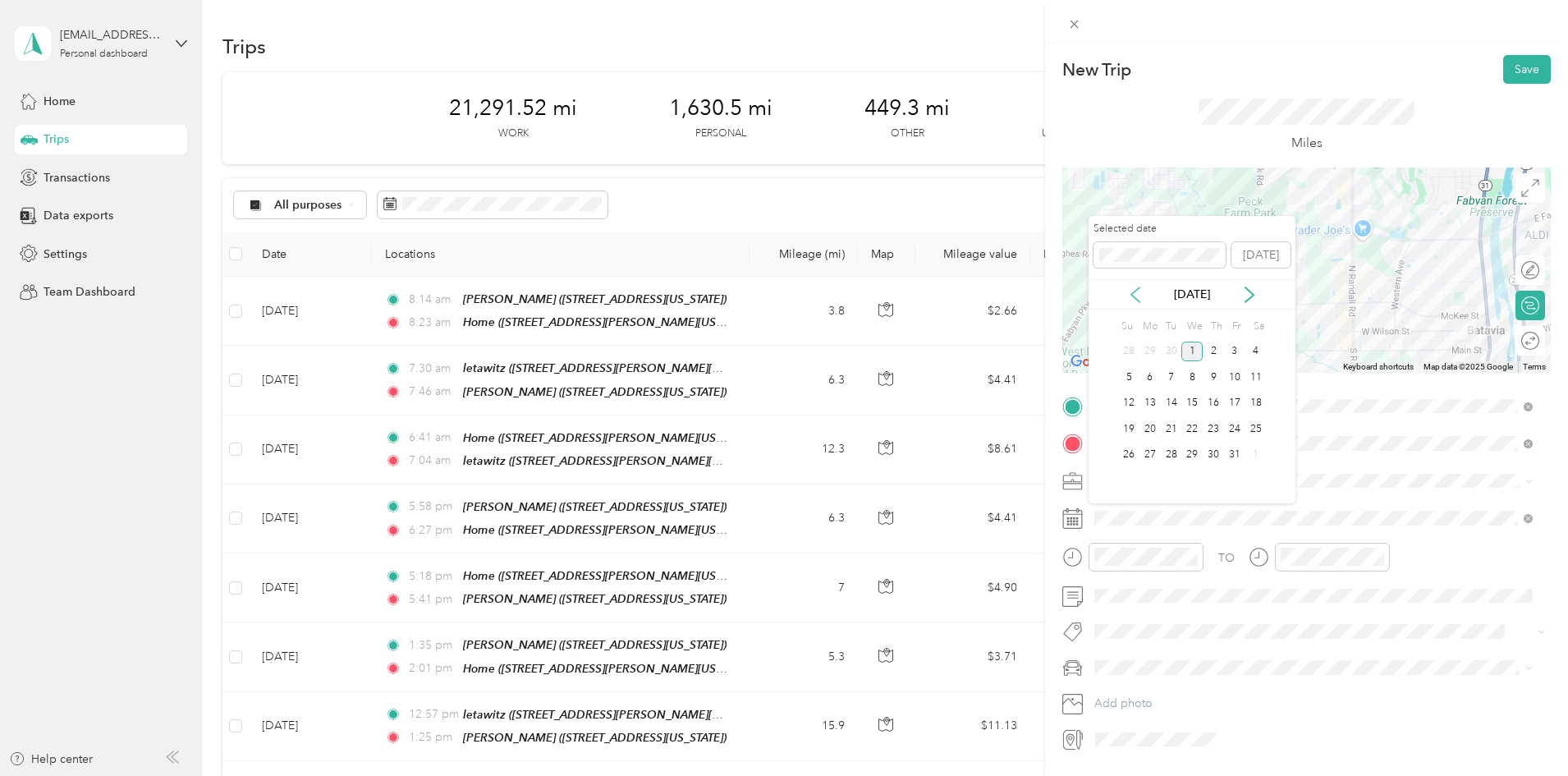
click at [1133, 292] on icon at bounding box center [1135, 295] width 8 height 15
click at [1169, 426] on div "23" at bounding box center [1171, 429] width 21 height 21
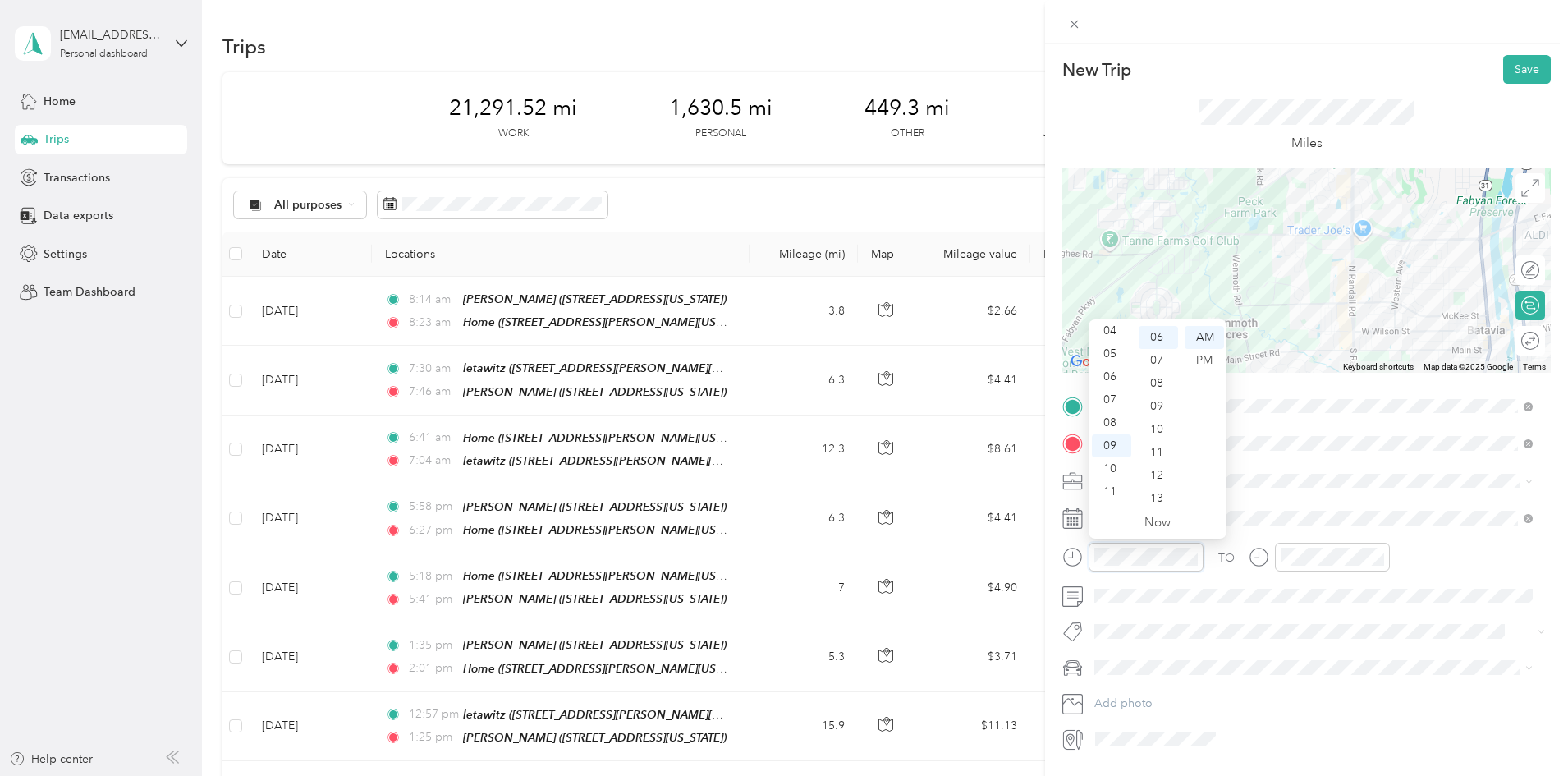
scroll to position [0, 0]
drag, startPoint x: 1112, startPoint y: 338, endPoint x: 1155, endPoint y: 350, distance: 44.6
click at [1112, 338] on div "12" at bounding box center [1111, 338] width 39 height 23
click at [1160, 410] on div "20" at bounding box center [1159, 413] width 39 height 23
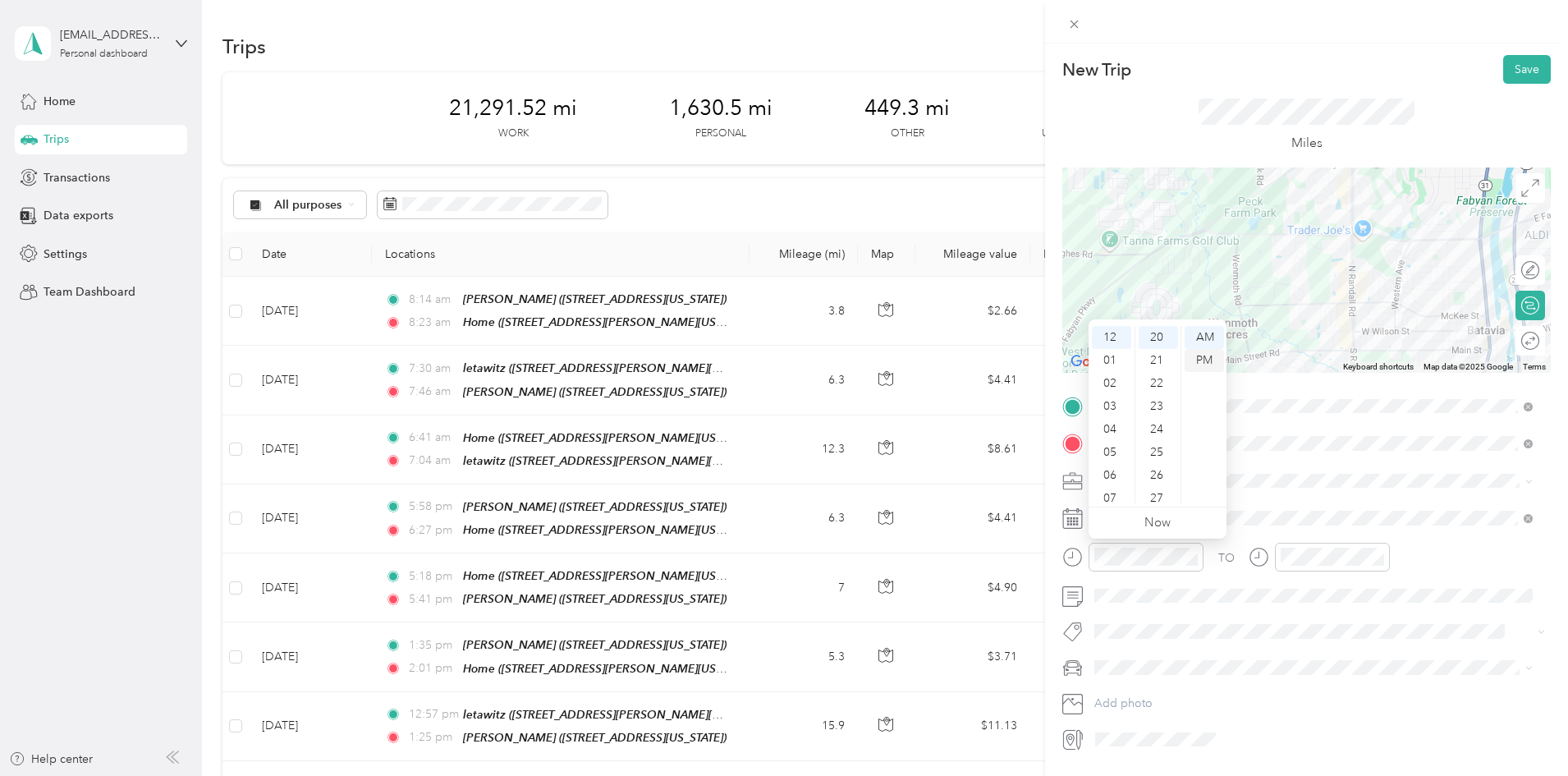
click at [1211, 352] on div "PM" at bounding box center [1204, 361] width 39 height 23
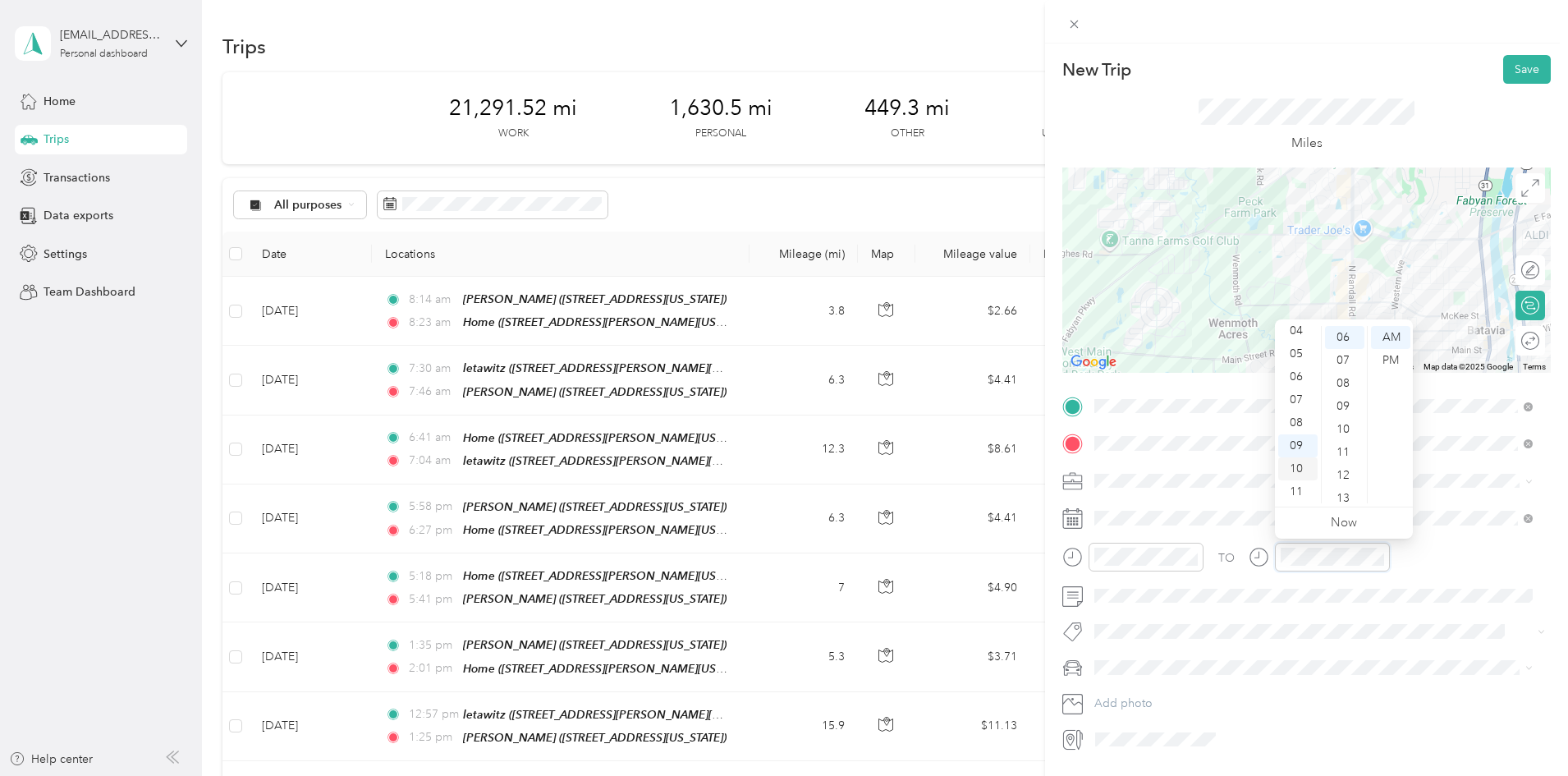
scroll to position [0, 0]
click at [1298, 336] on div "12" at bounding box center [1298, 338] width 39 height 23
click at [1339, 375] on div "40" at bounding box center [1345, 381] width 39 height 23
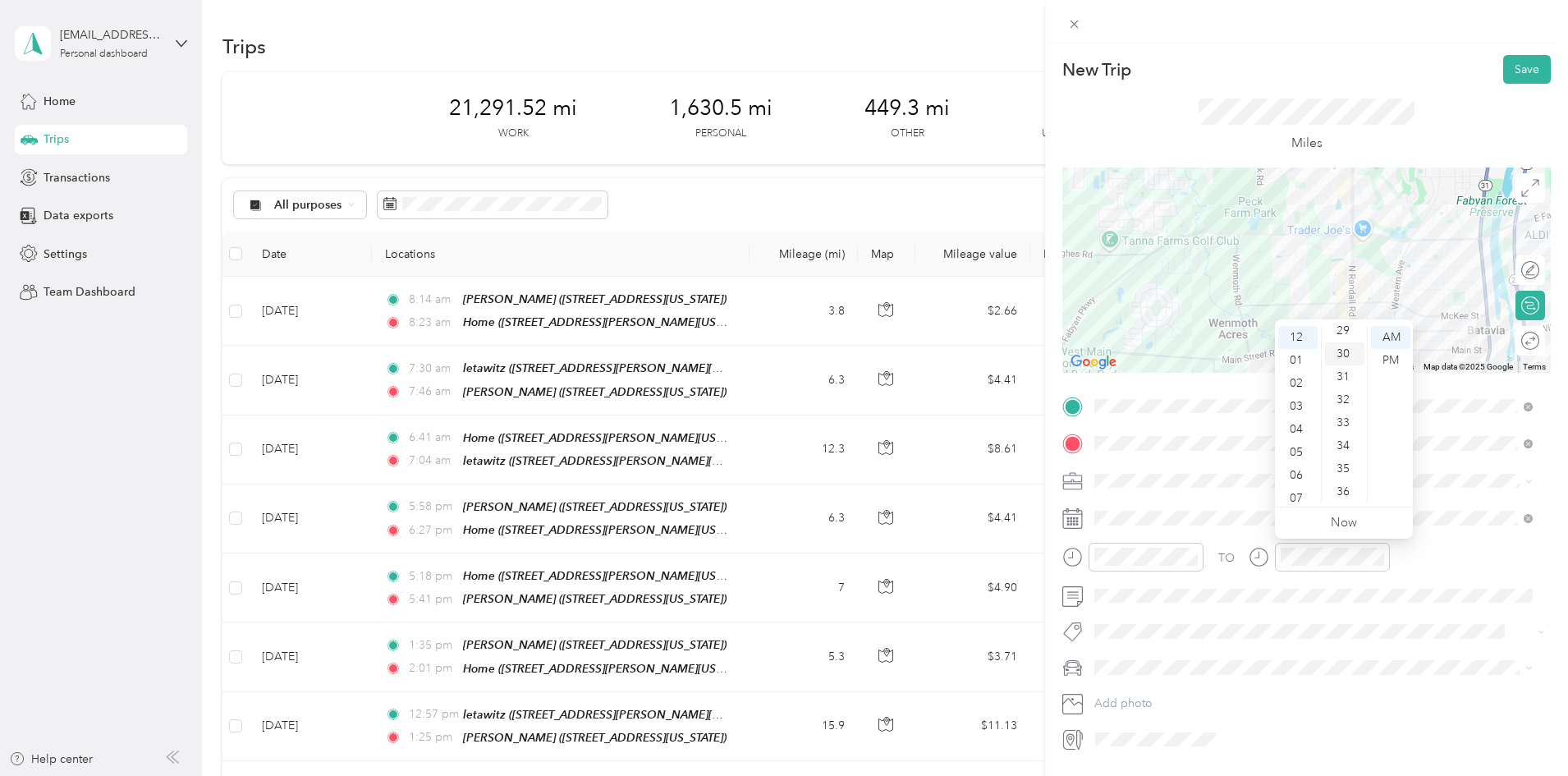
click at [1346, 350] on div "30" at bounding box center [1345, 354] width 39 height 23
click at [1518, 69] on button "Save" at bounding box center [1527, 70] width 47 height 29
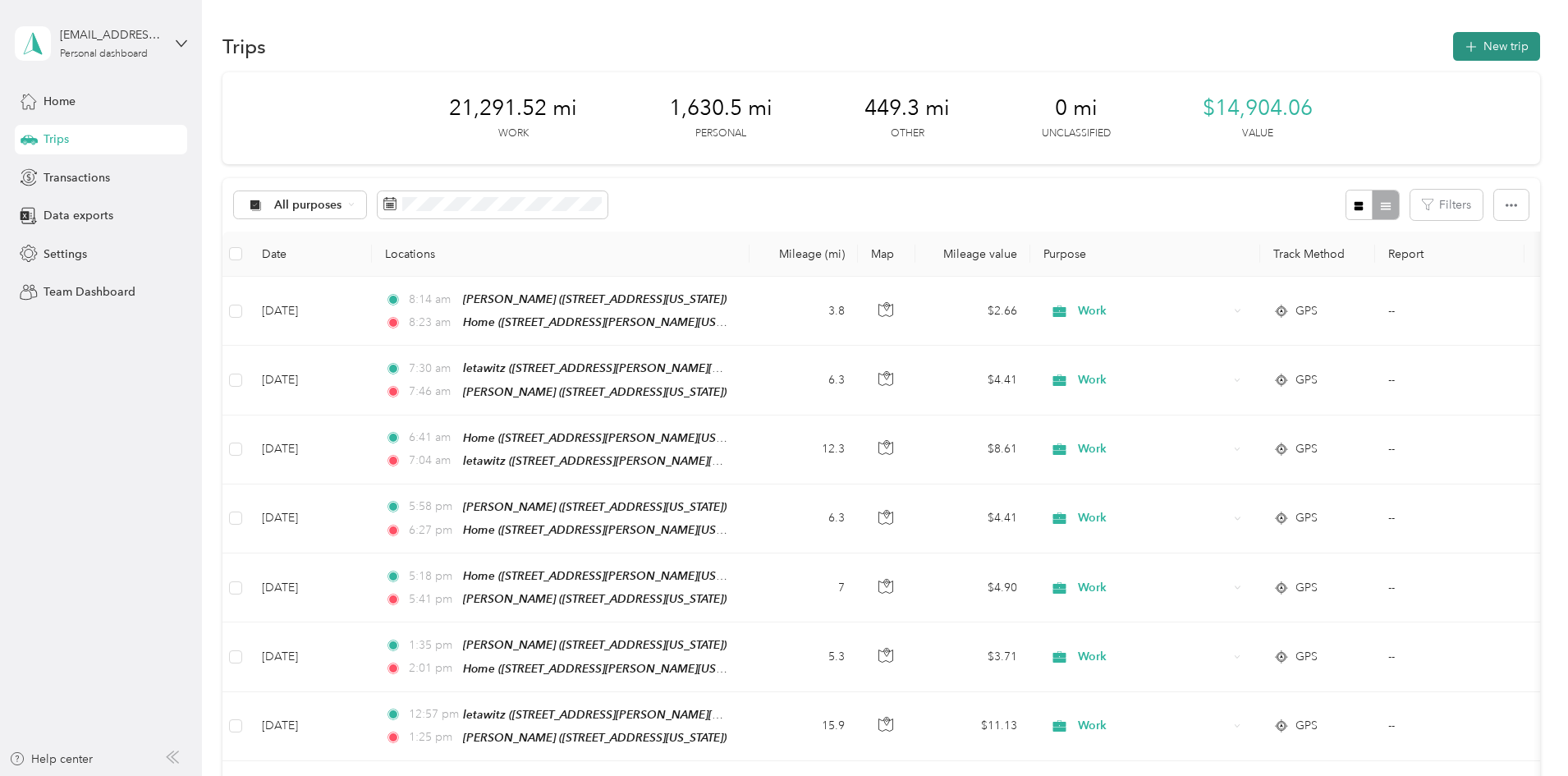
click at [1454, 41] on button "New trip" at bounding box center [1497, 46] width 87 height 29
